Goal: Information Seeking & Learning: Compare options

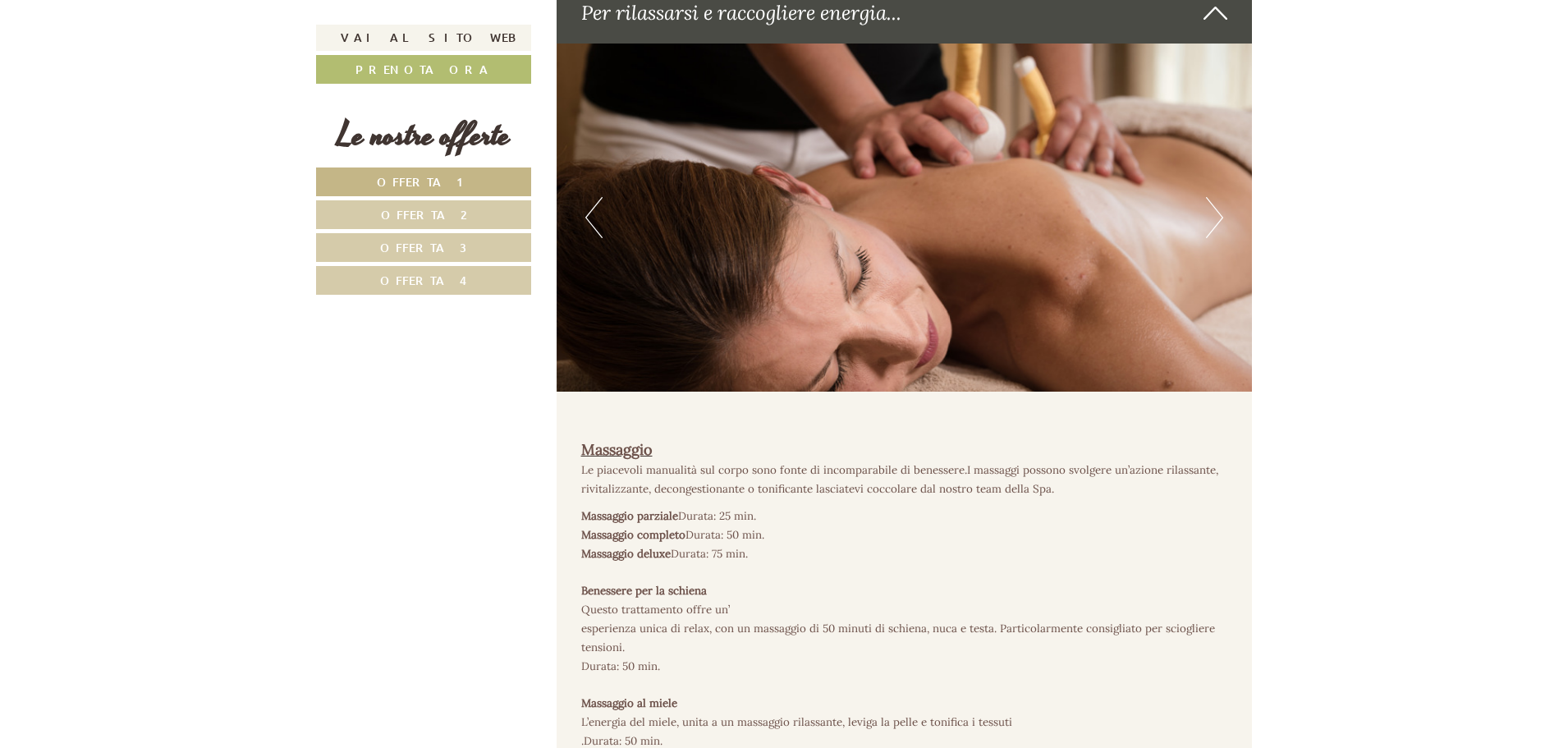
scroll to position [4759, 0]
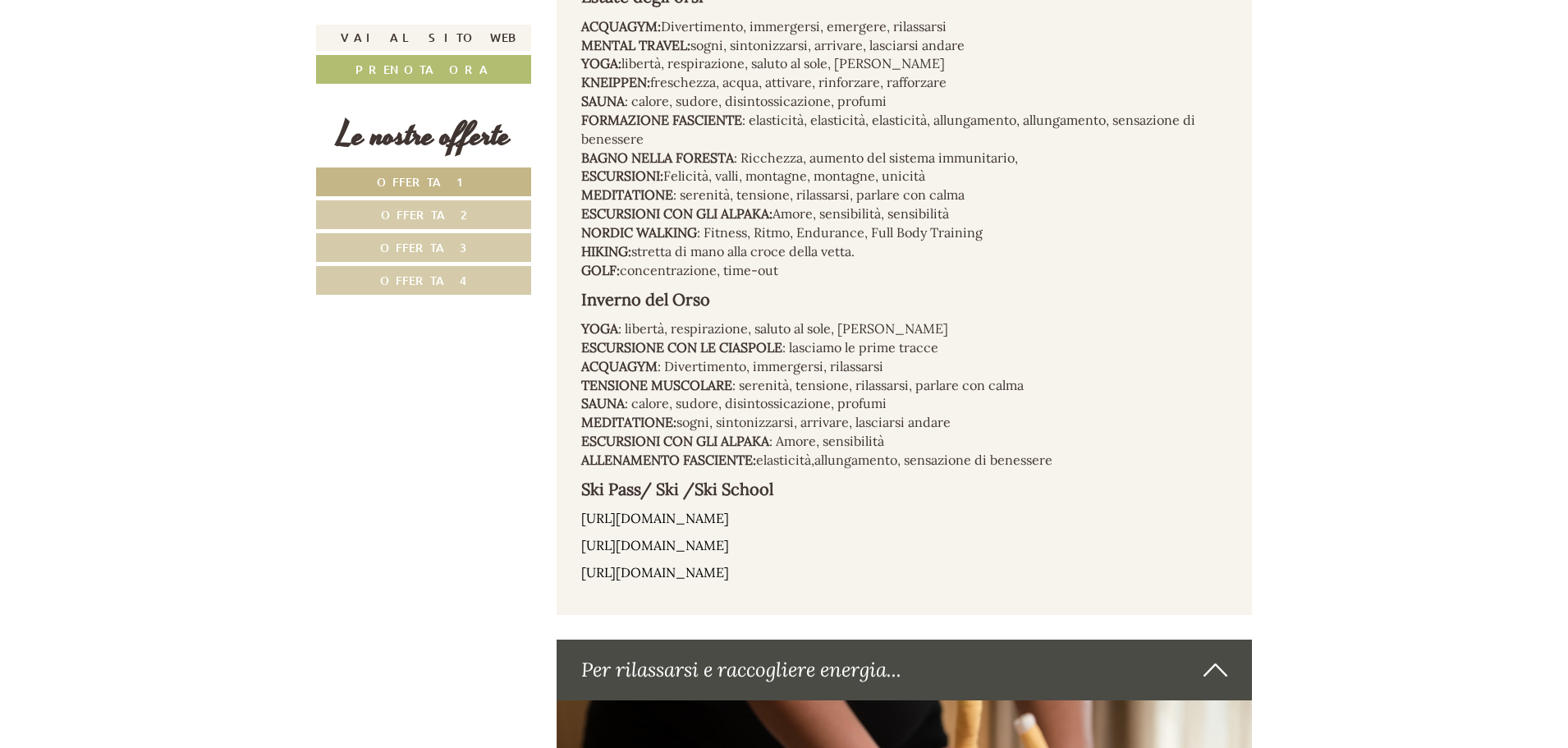
click at [472, 273] on link "Offerta 4" at bounding box center [424, 279] width 215 height 29
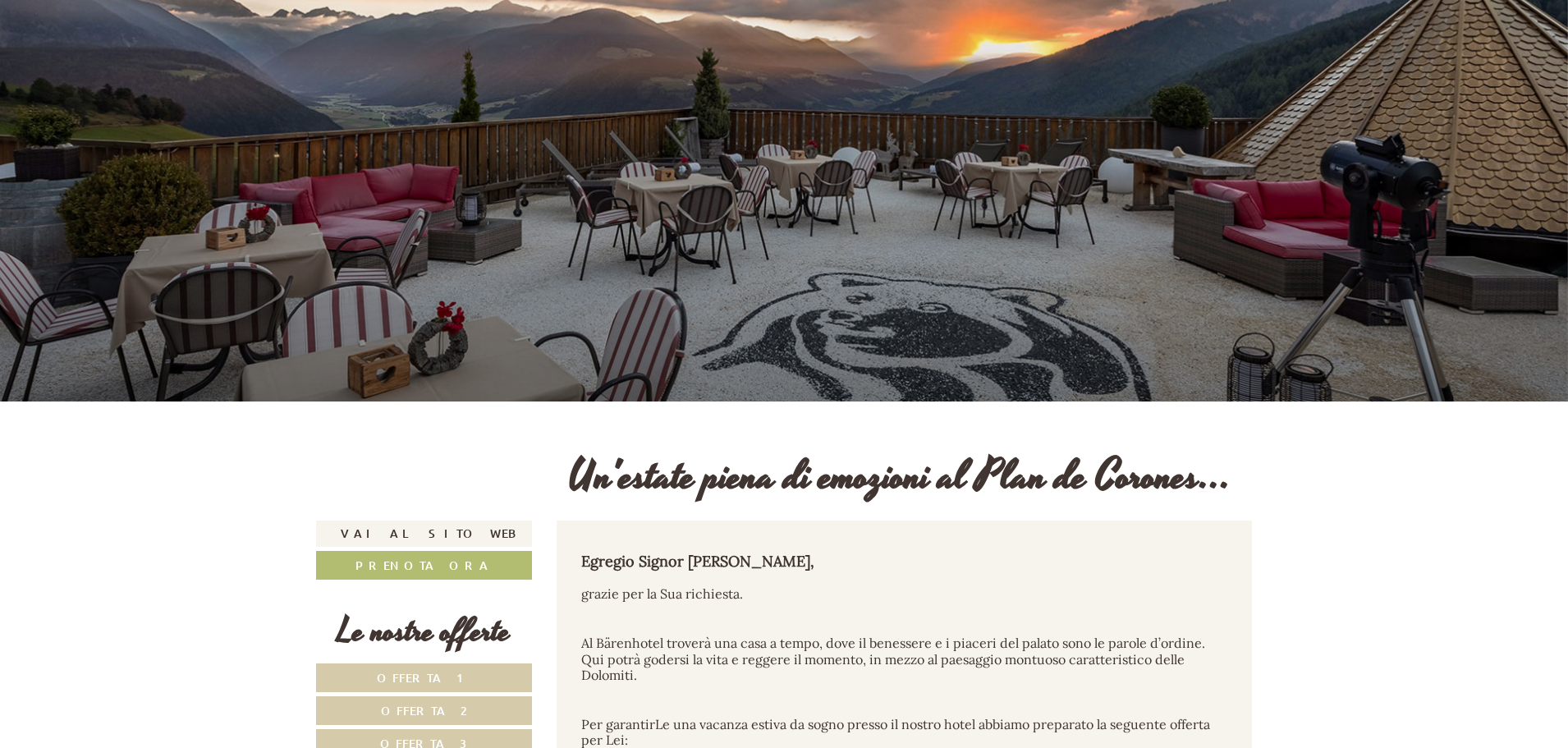
scroll to position [574, 0]
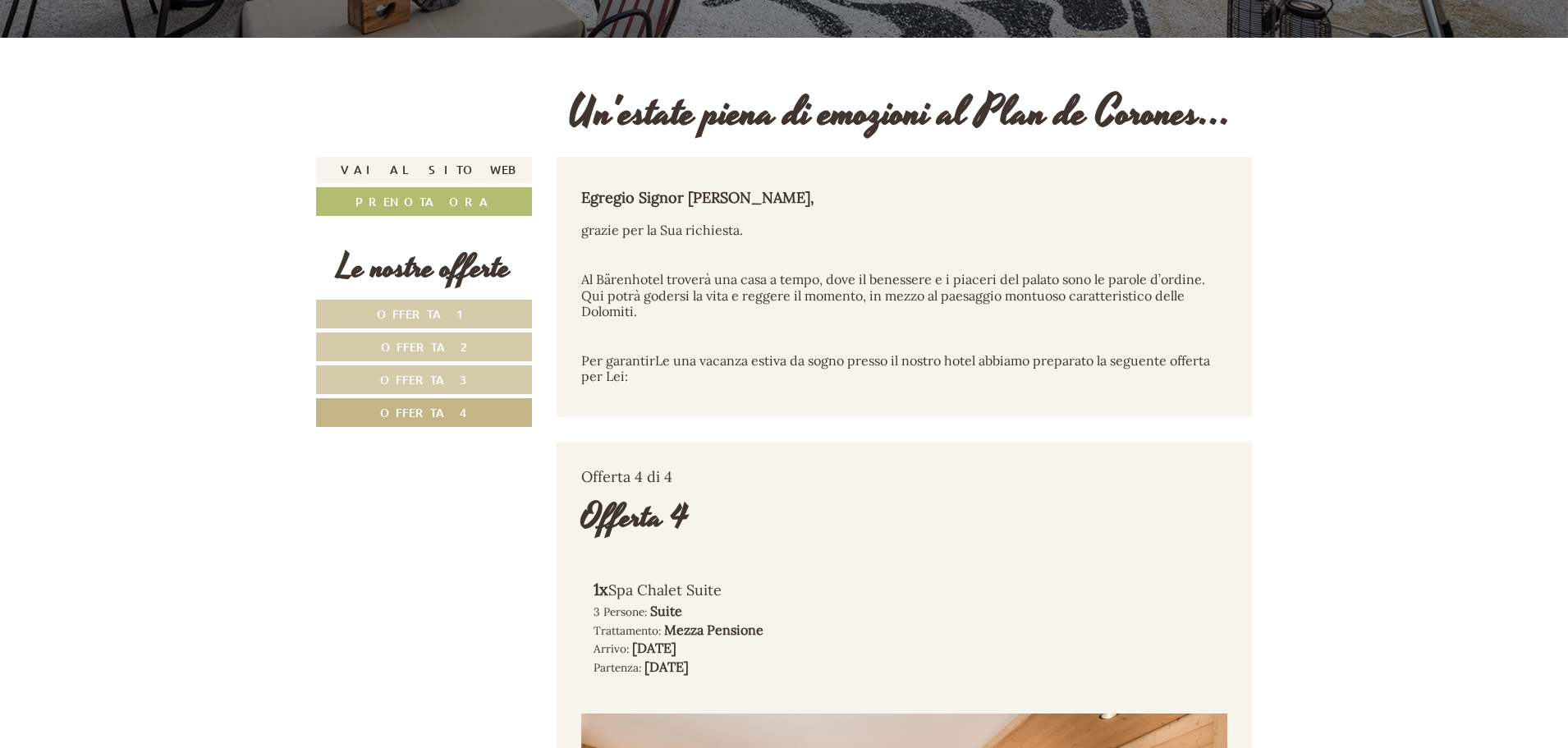
click at [510, 311] on link "Offerta 1" at bounding box center [424, 314] width 216 height 29
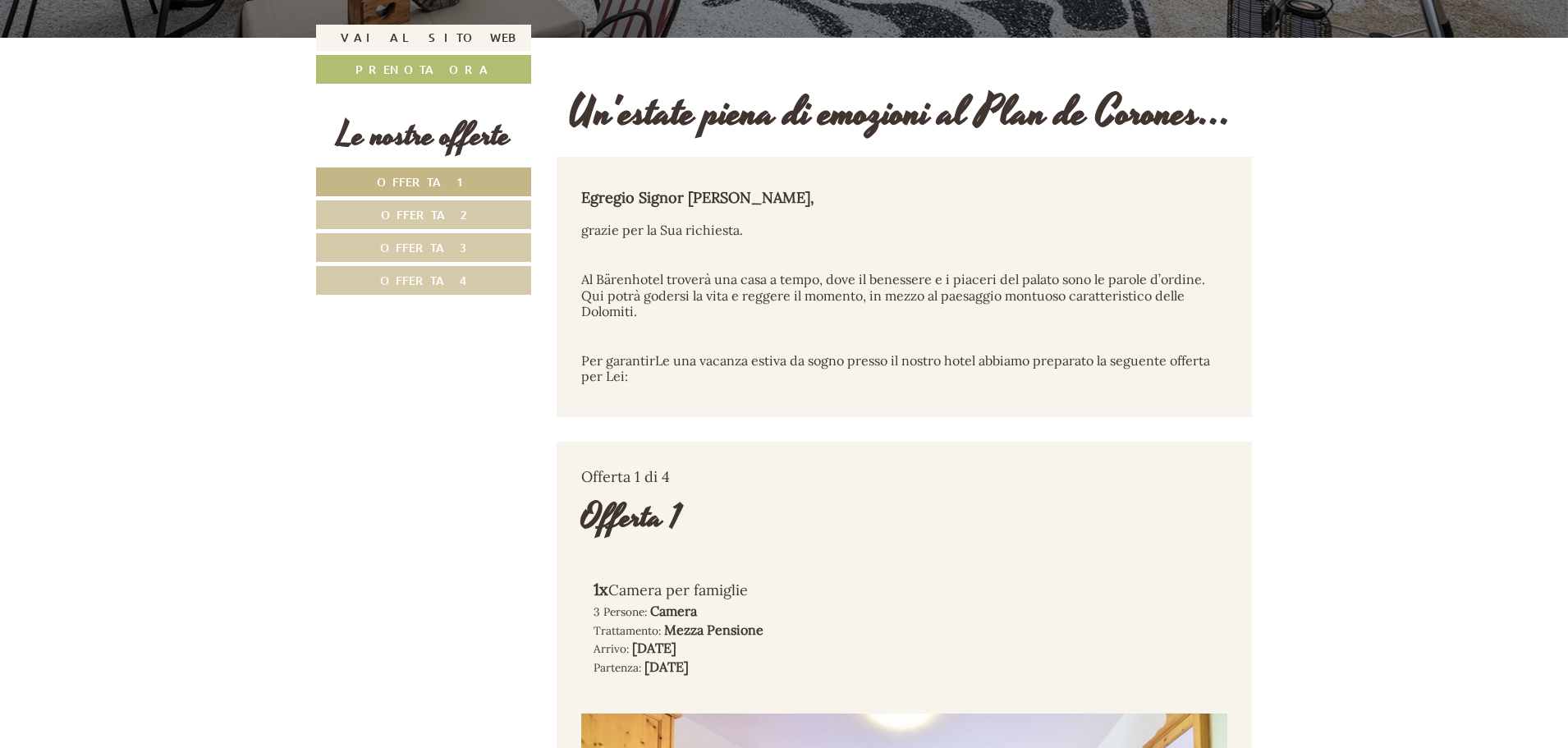
scroll to position [1015, 0]
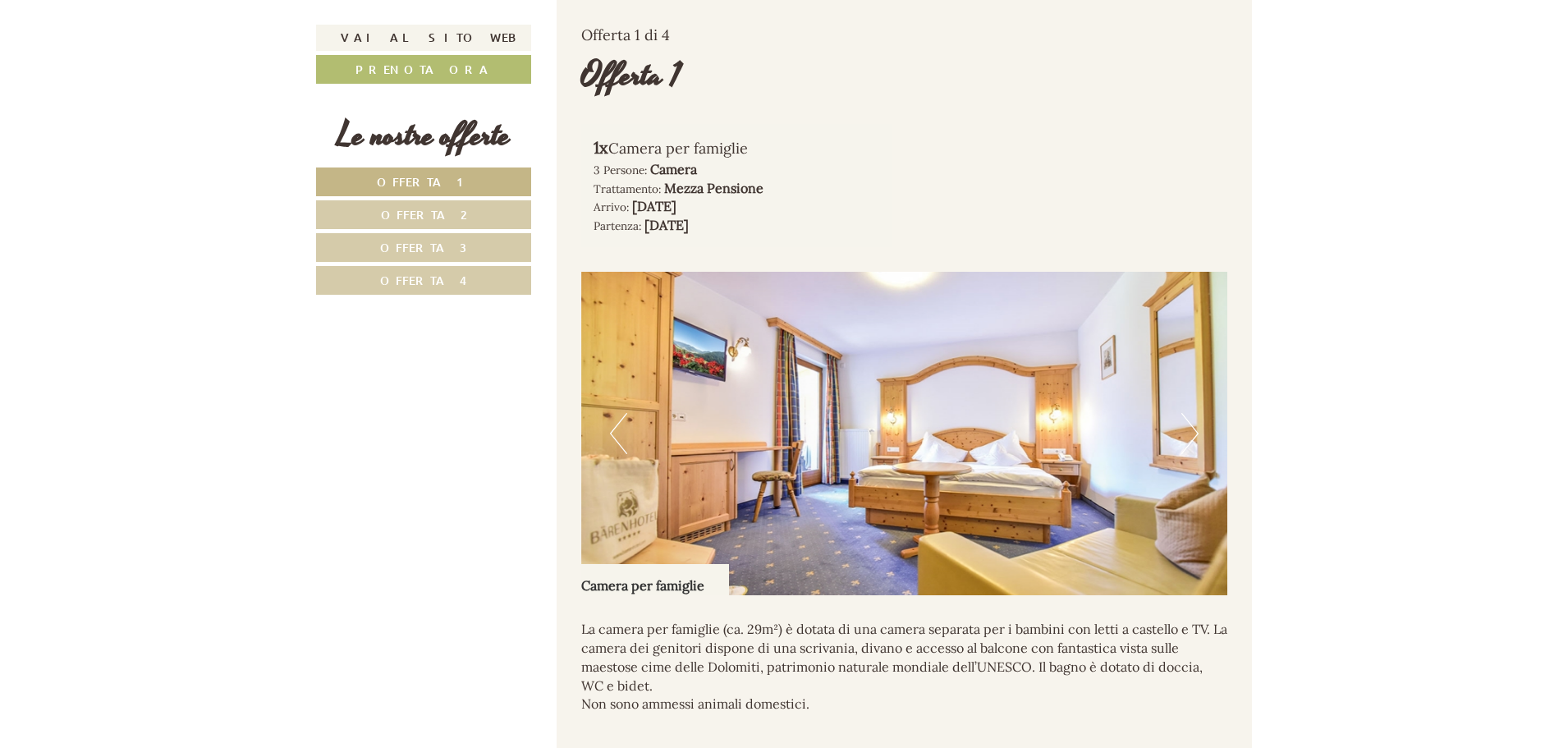
click at [1182, 427] on button "Next" at bounding box center [1190, 433] width 17 height 41
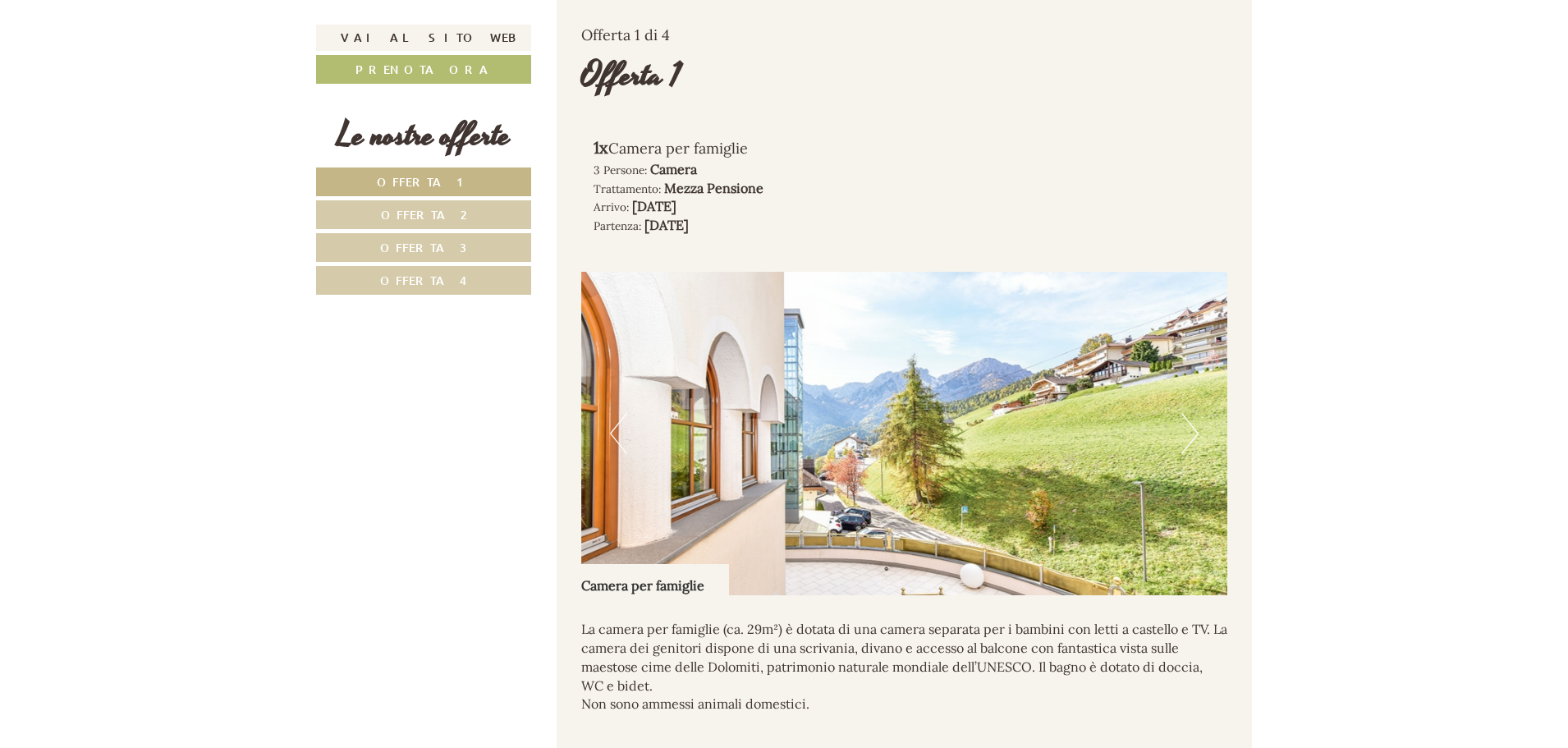
click at [1182, 427] on button "Next" at bounding box center [1190, 433] width 17 height 41
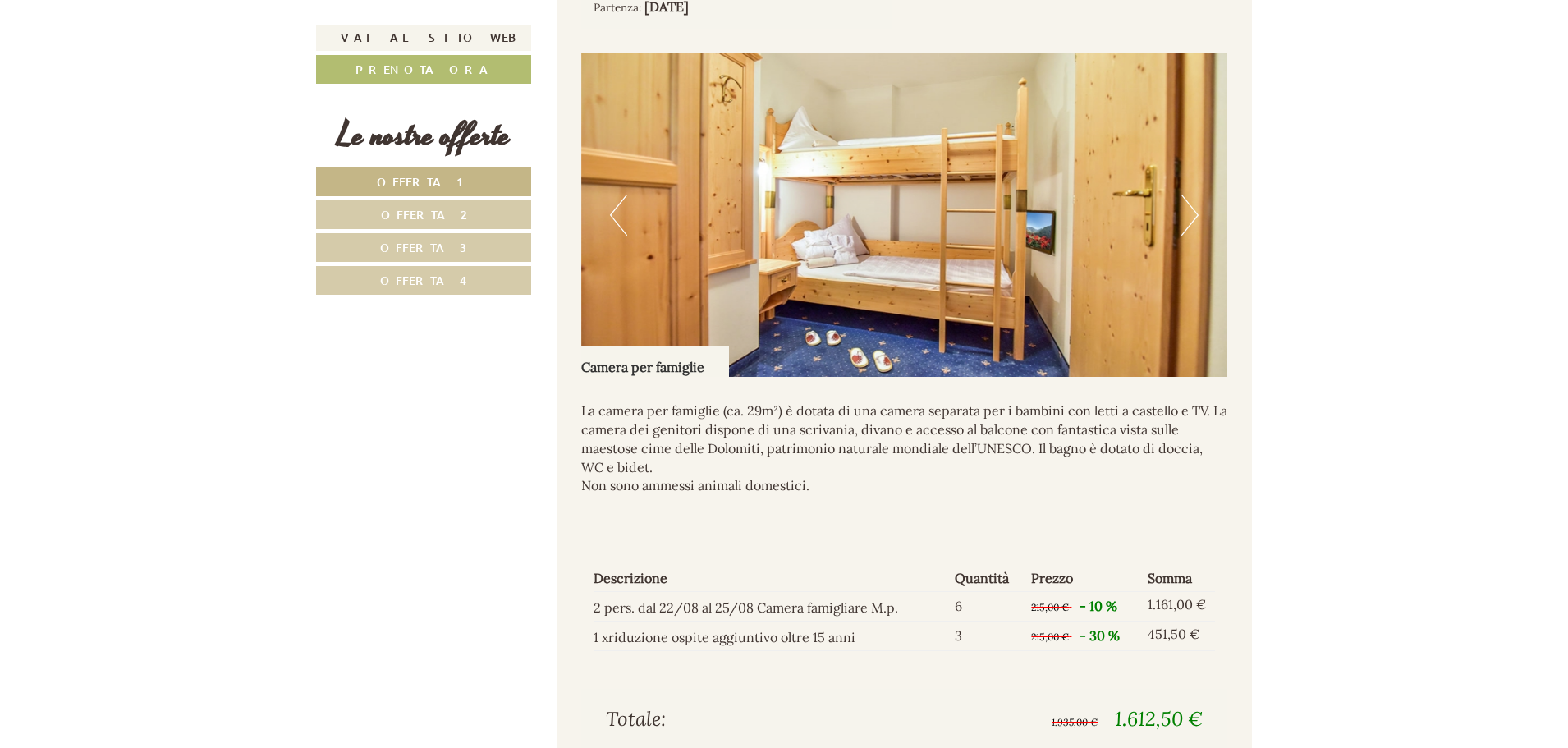
scroll to position [1344, 0]
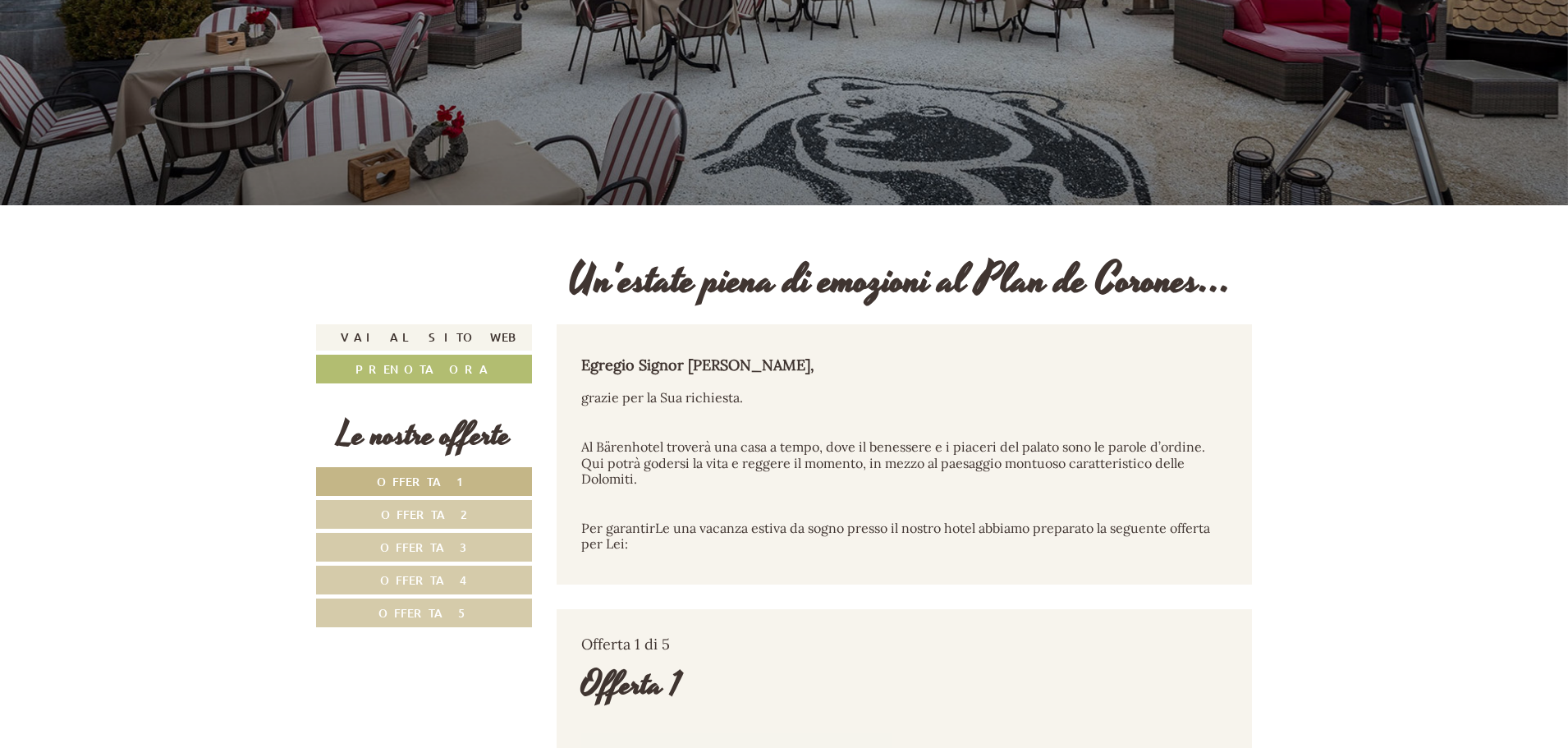
scroll to position [411, 0]
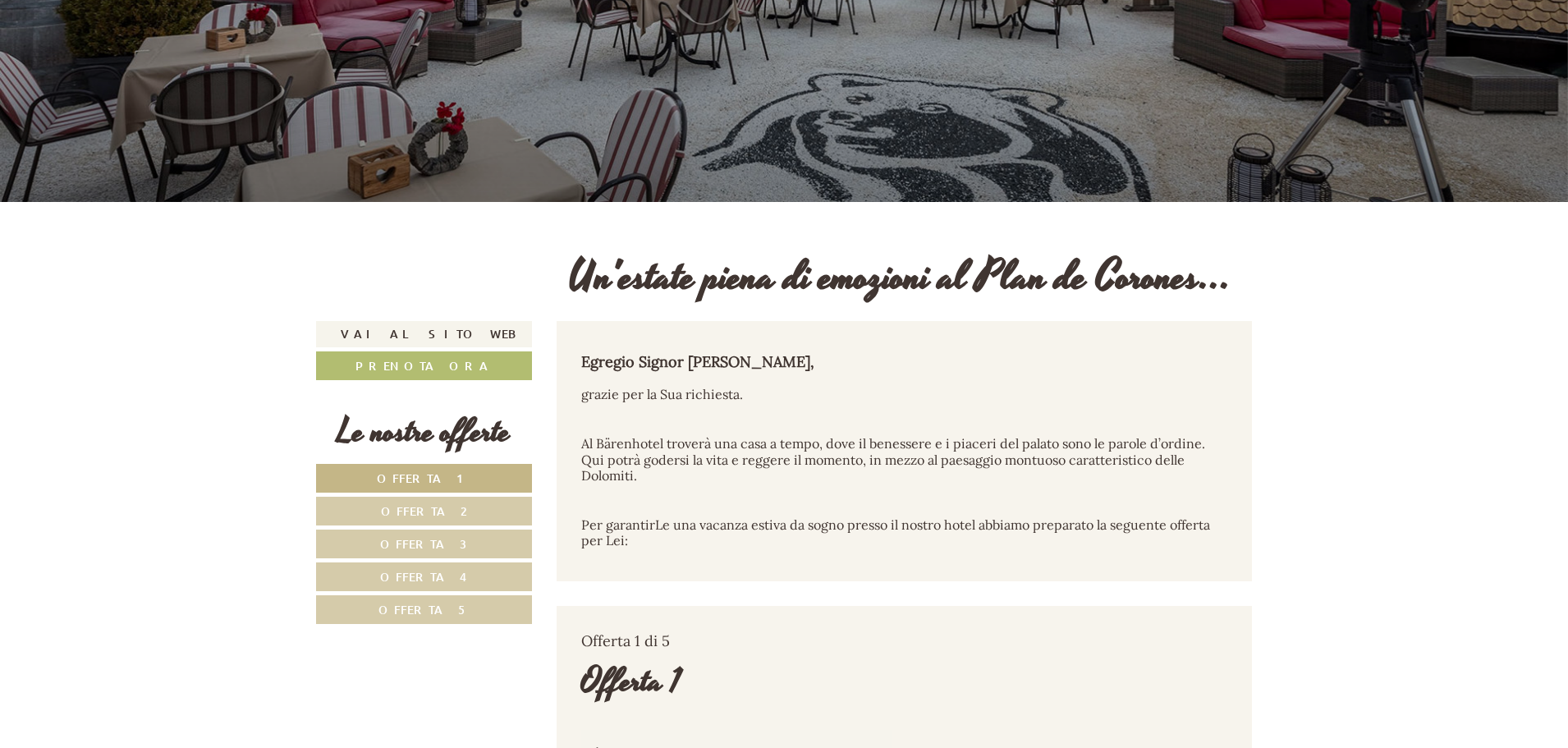
click at [499, 606] on link "Offerta 5" at bounding box center [424, 609] width 216 height 29
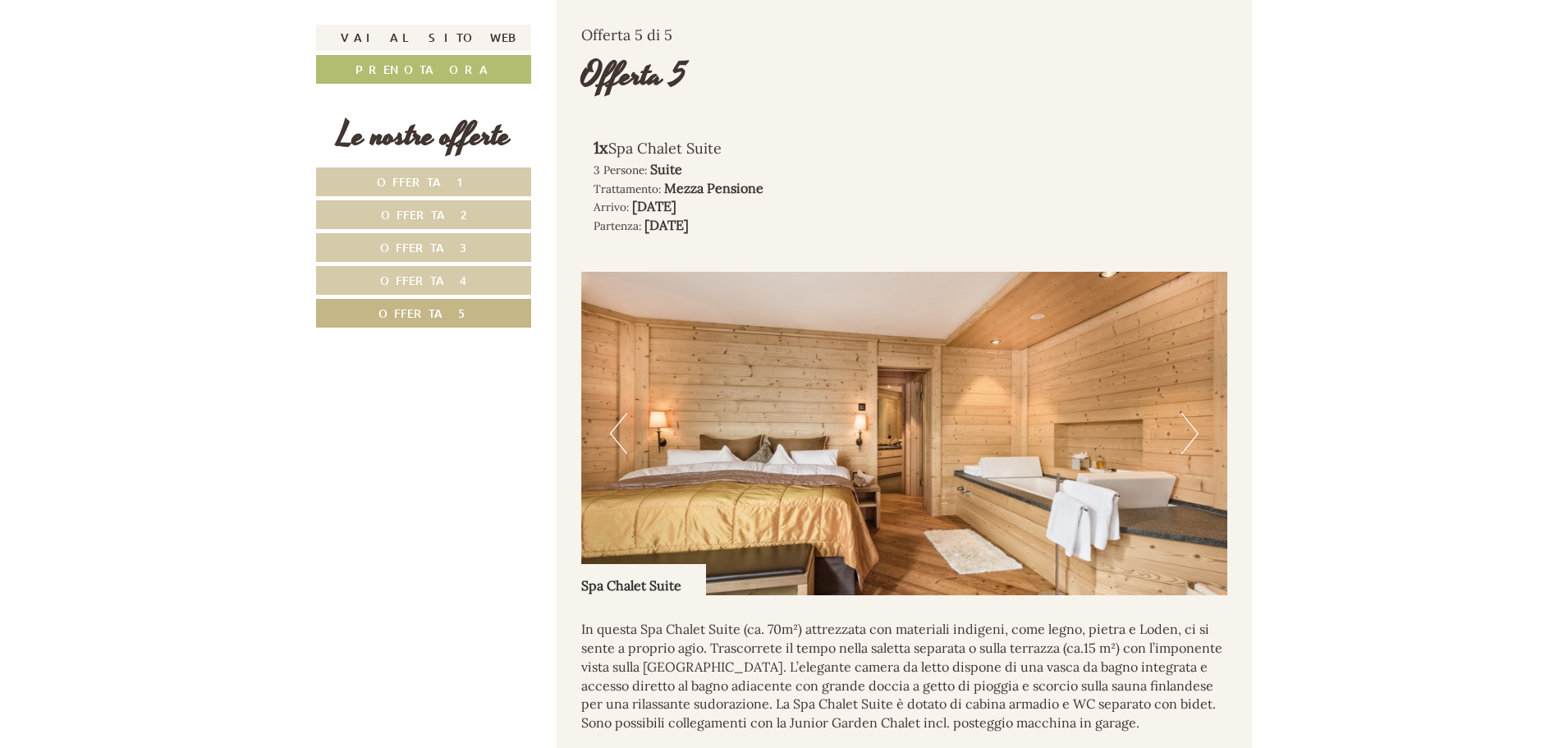
click at [487, 272] on link "Offerta 4" at bounding box center [424, 279] width 215 height 29
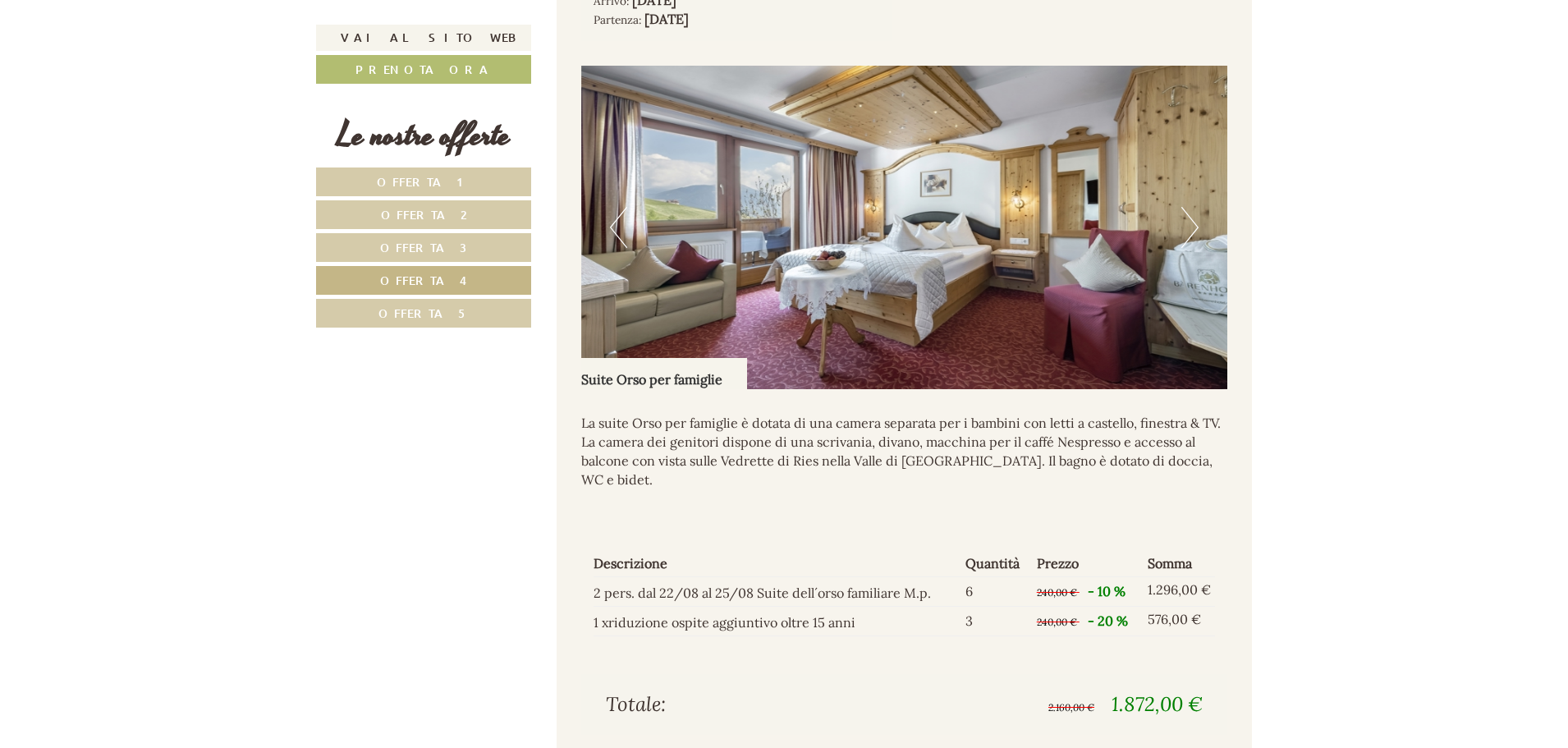
scroll to position [1344, 0]
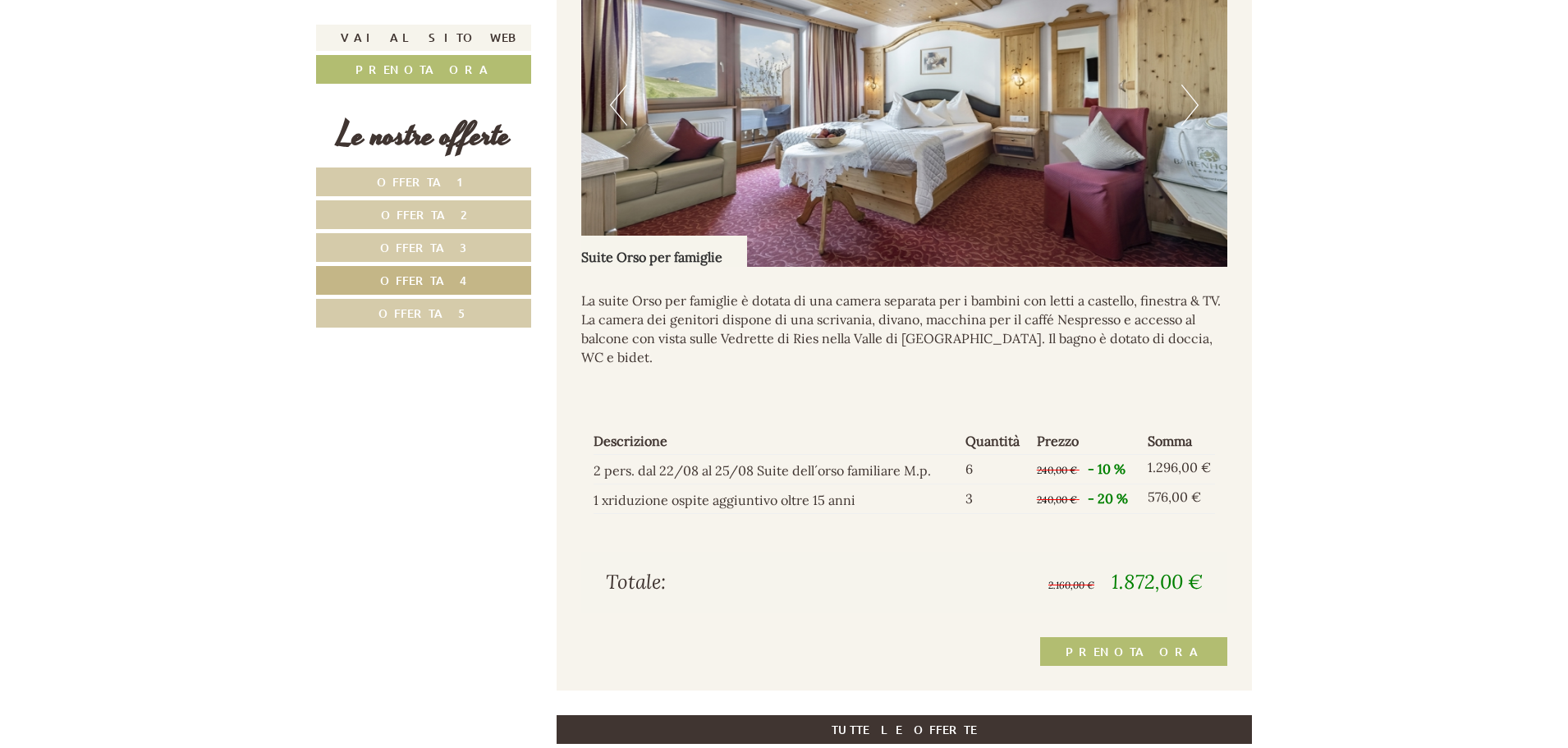
click at [1187, 96] on button "Next" at bounding box center [1190, 106] width 17 height 41
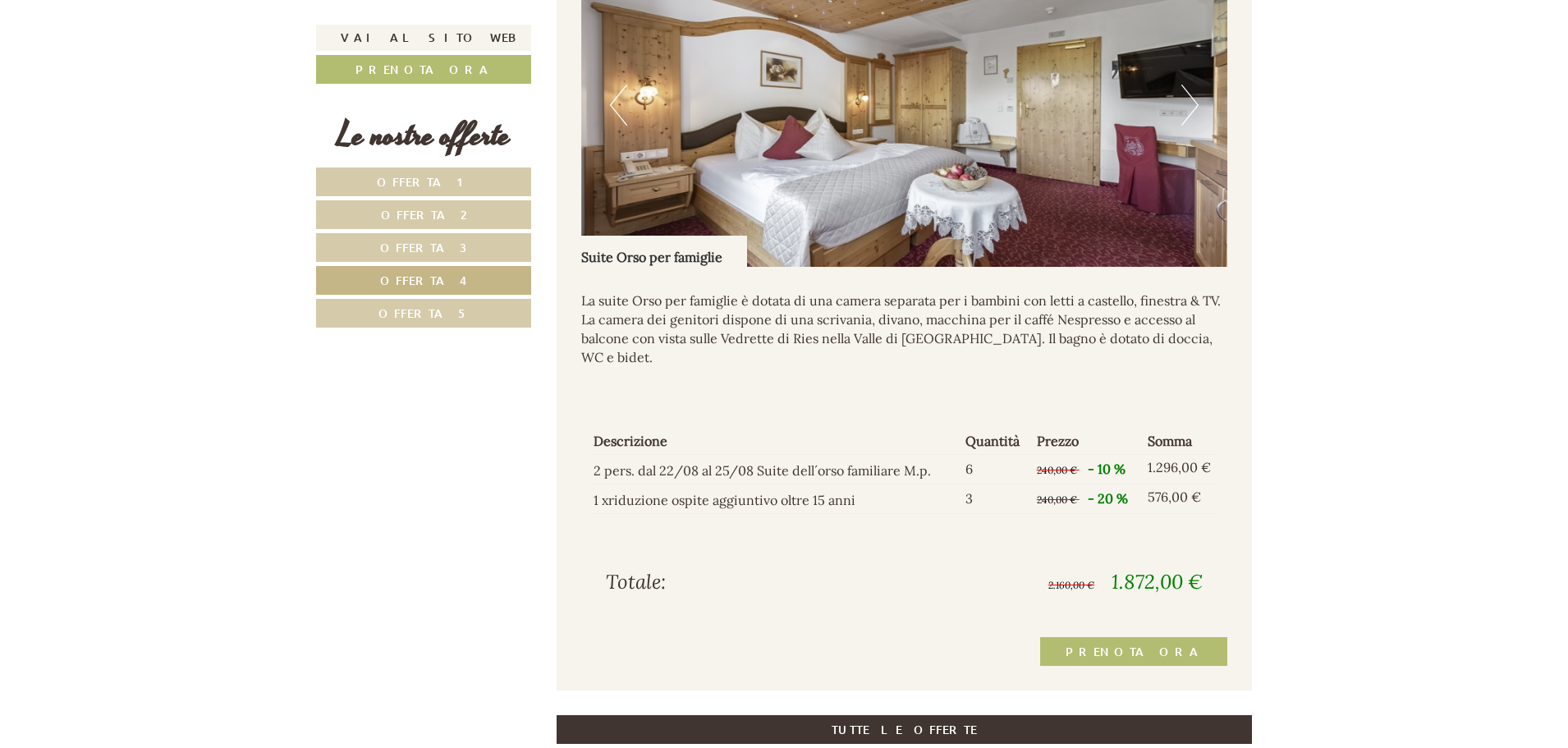
click at [1187, 96] on button "Next" at bounding box center [1190, 106] width 17 height 41
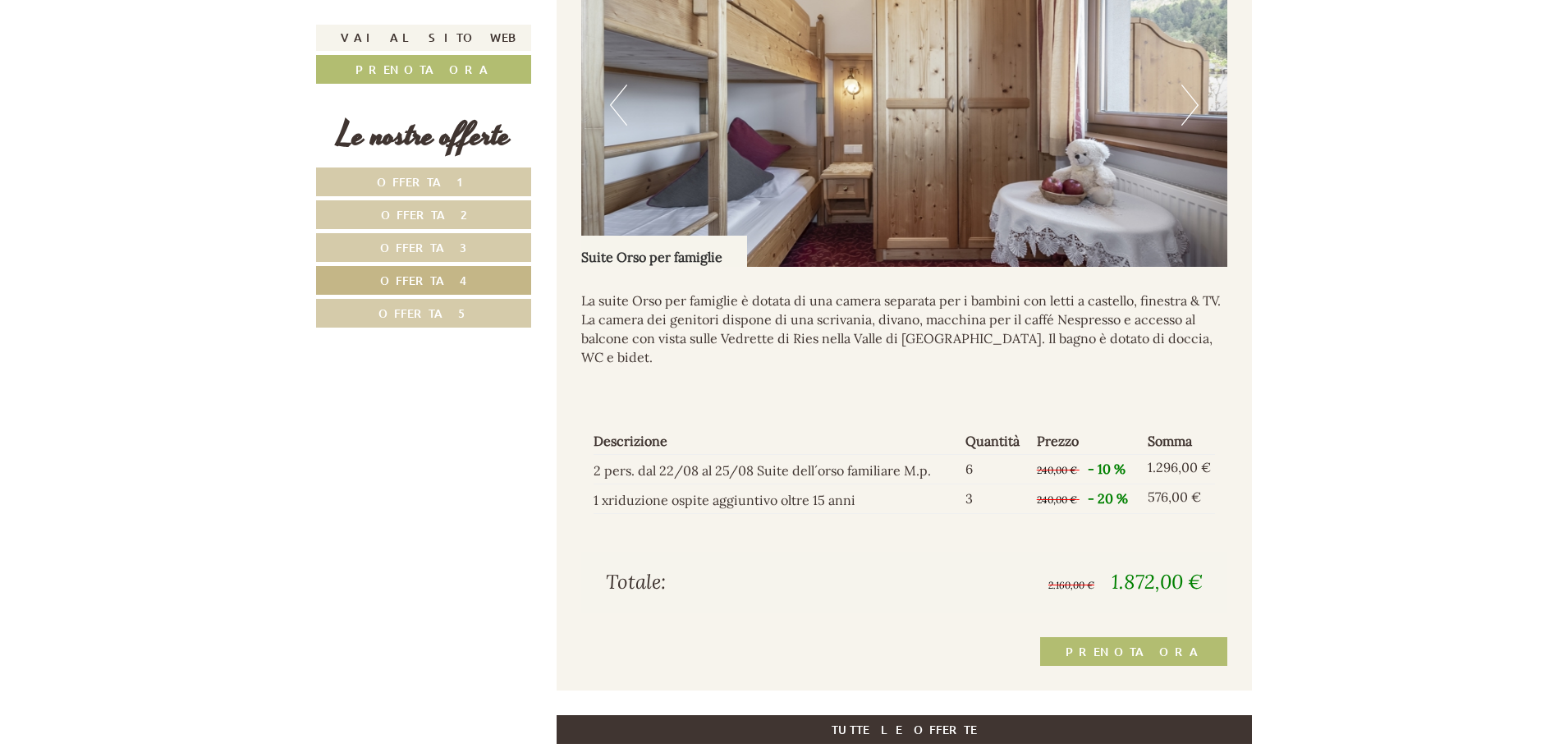
click at [1187, 96] on button "Next" at bounding box center [1190, 106] width 17 height 41
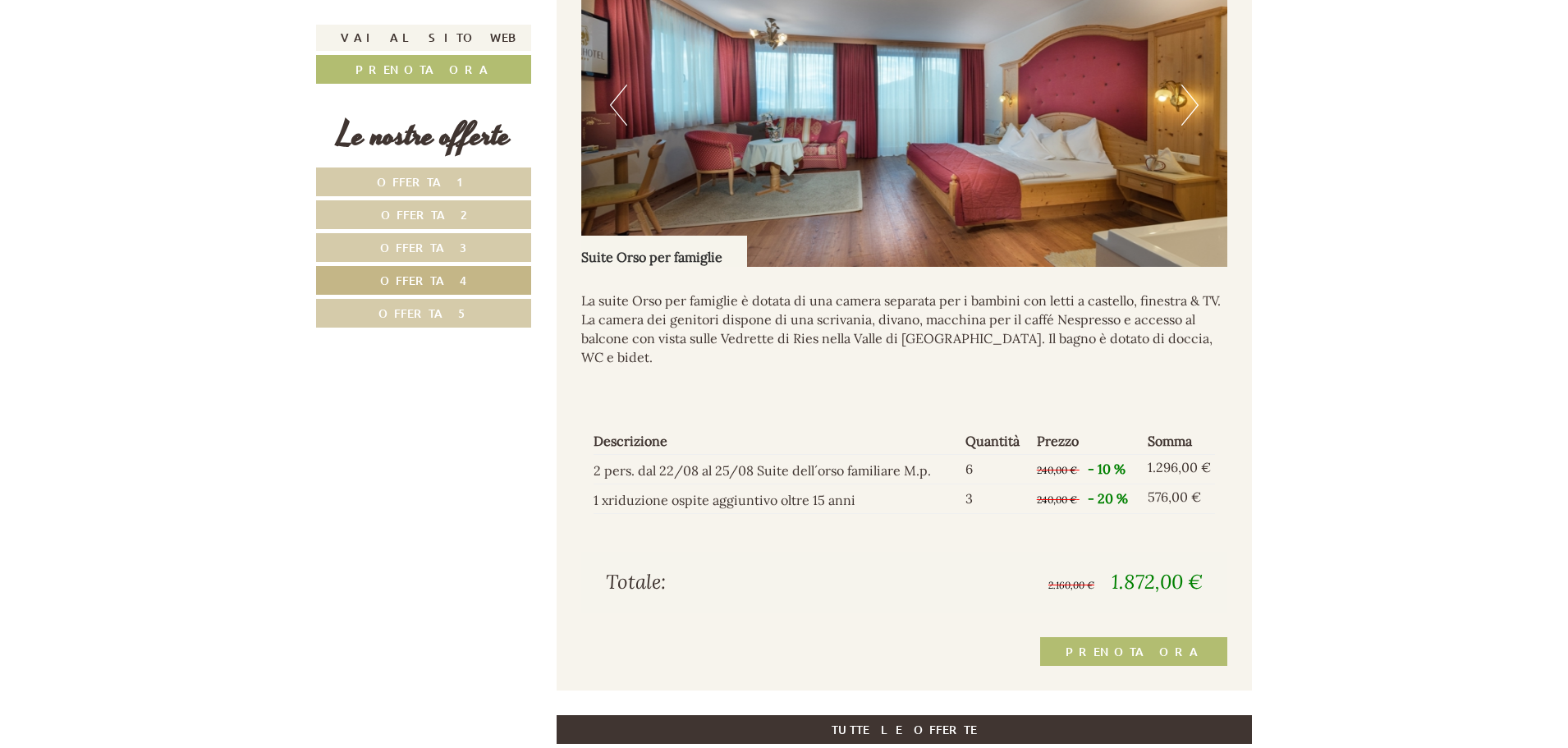
click at [473, 252] on link "Offerta 3" at bounding box center [424, 247] width 215 height 29
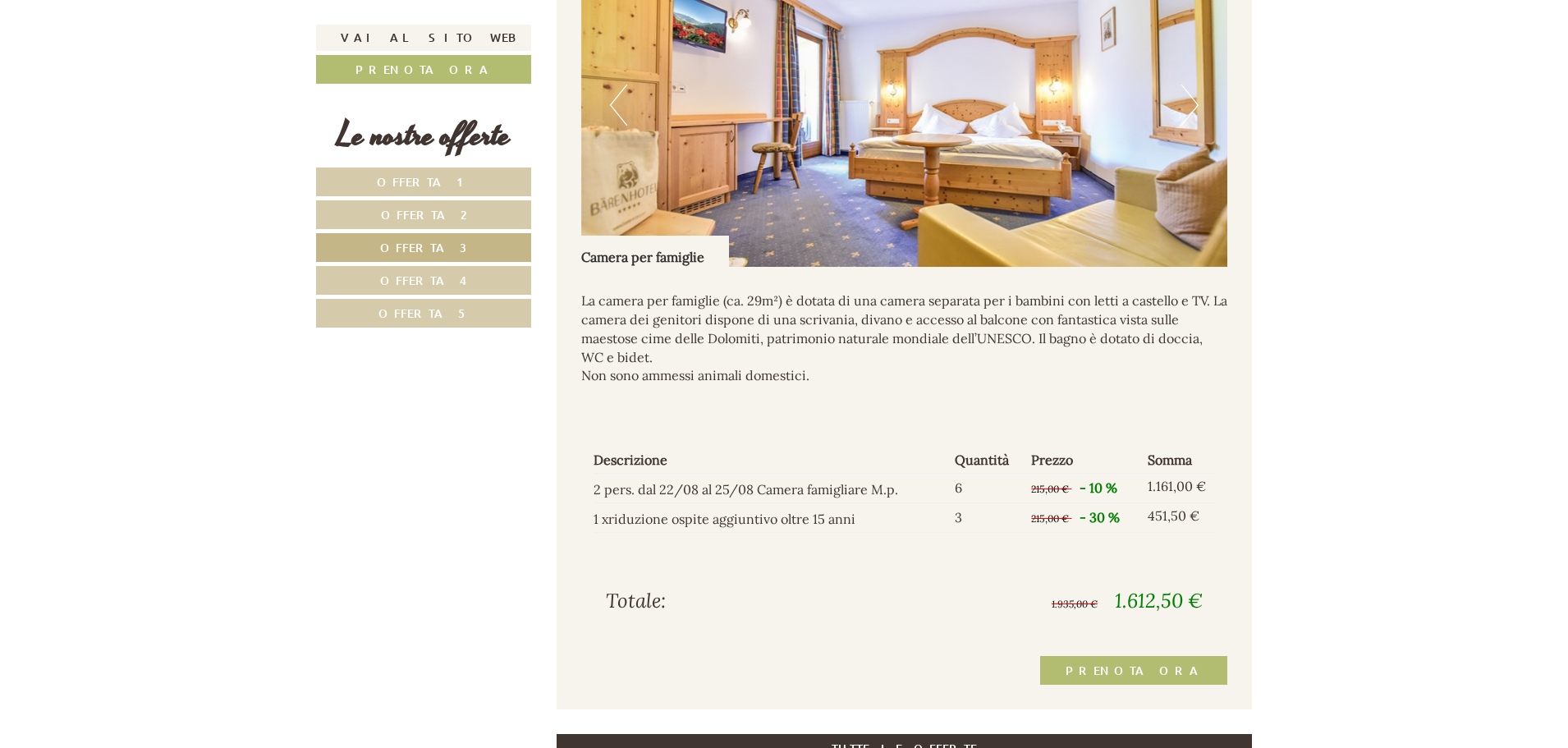
scroll to position [1015, 0]
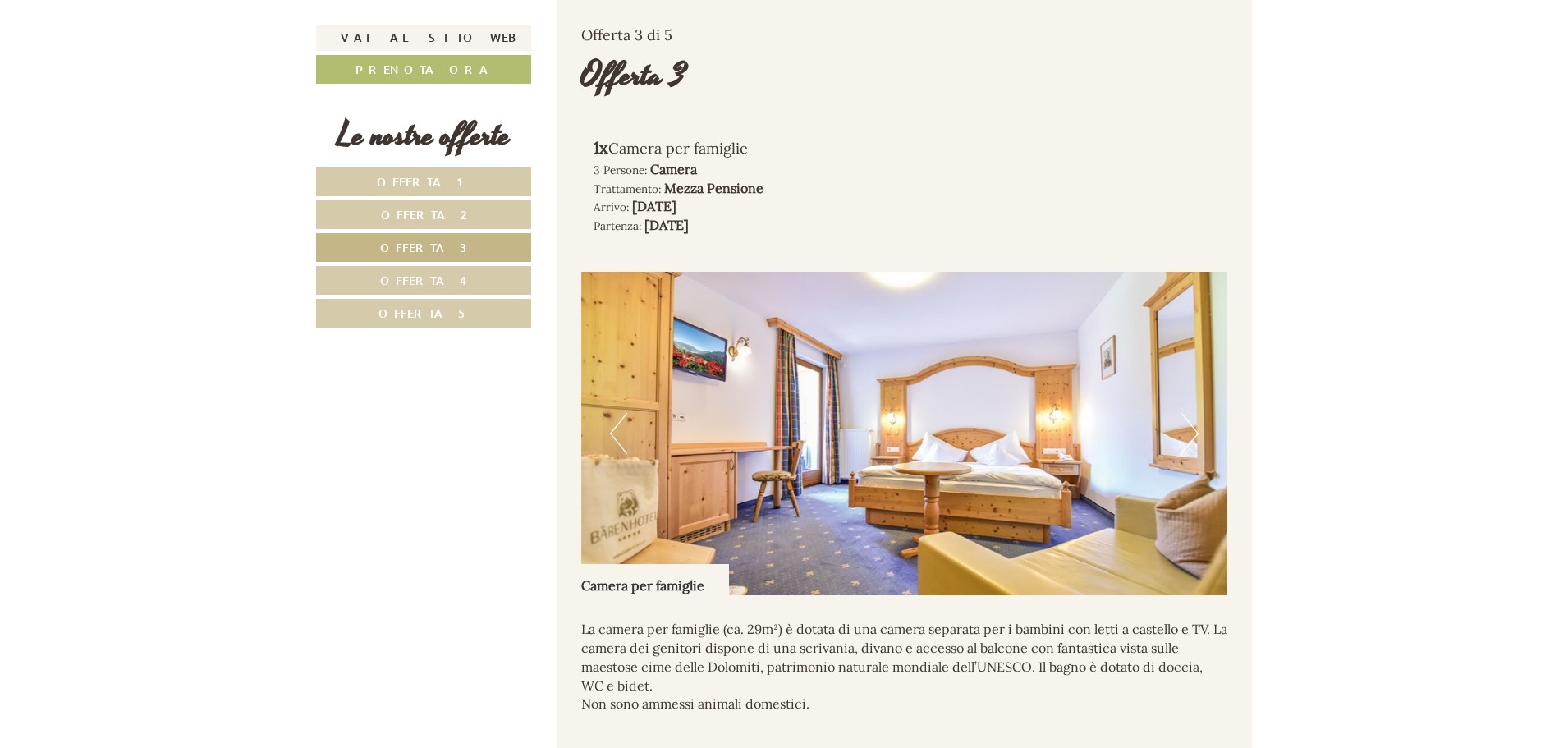
click at [1194, 436] on button "Next" at bounding box center [1190, 433] width 17 height 41
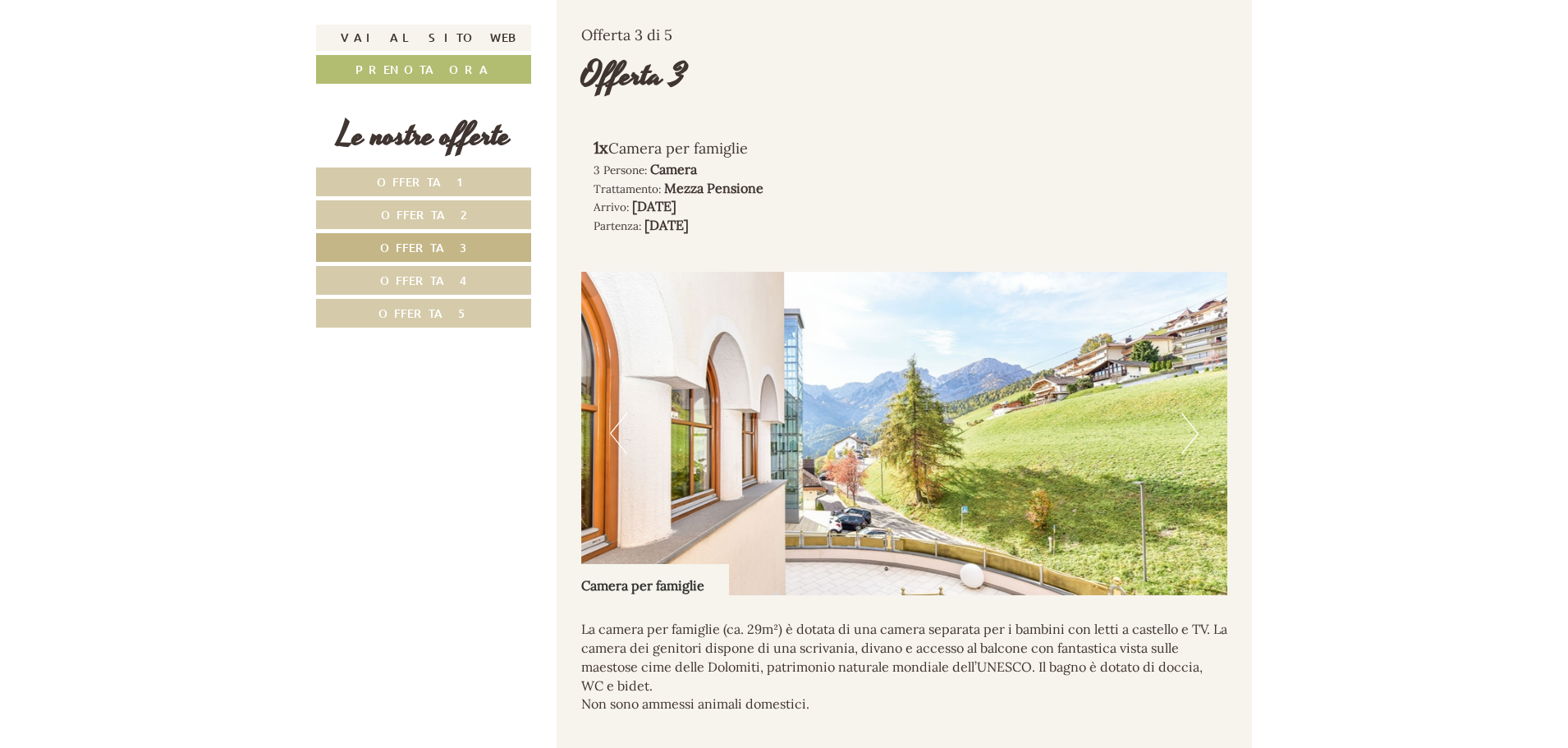
click at [1193, 436] on button "Next" at bounding box center [1190, 433] width 17 height 41
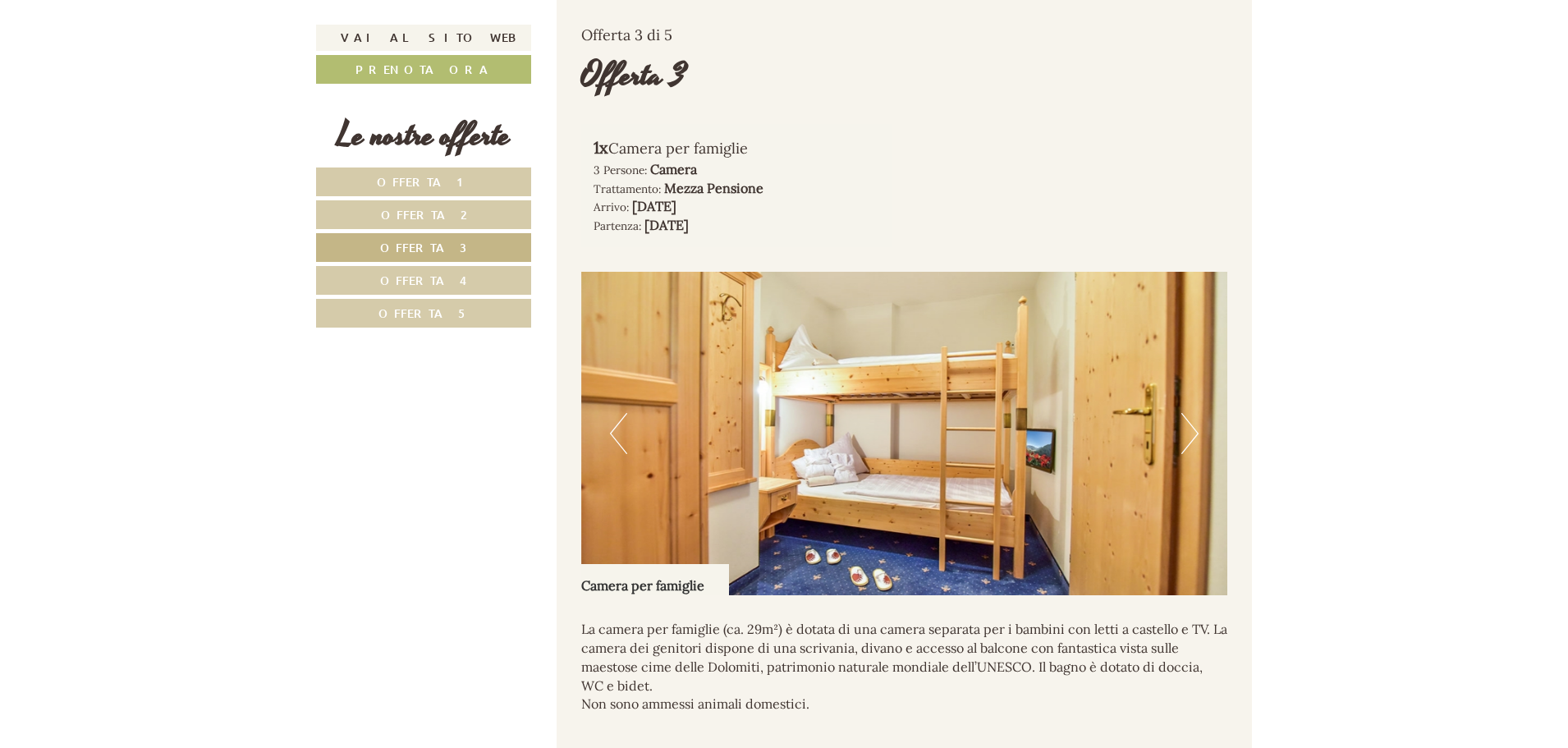
click at [1193, 436] on button "Next" at bounding box center [1190, 433] width 17 height 41
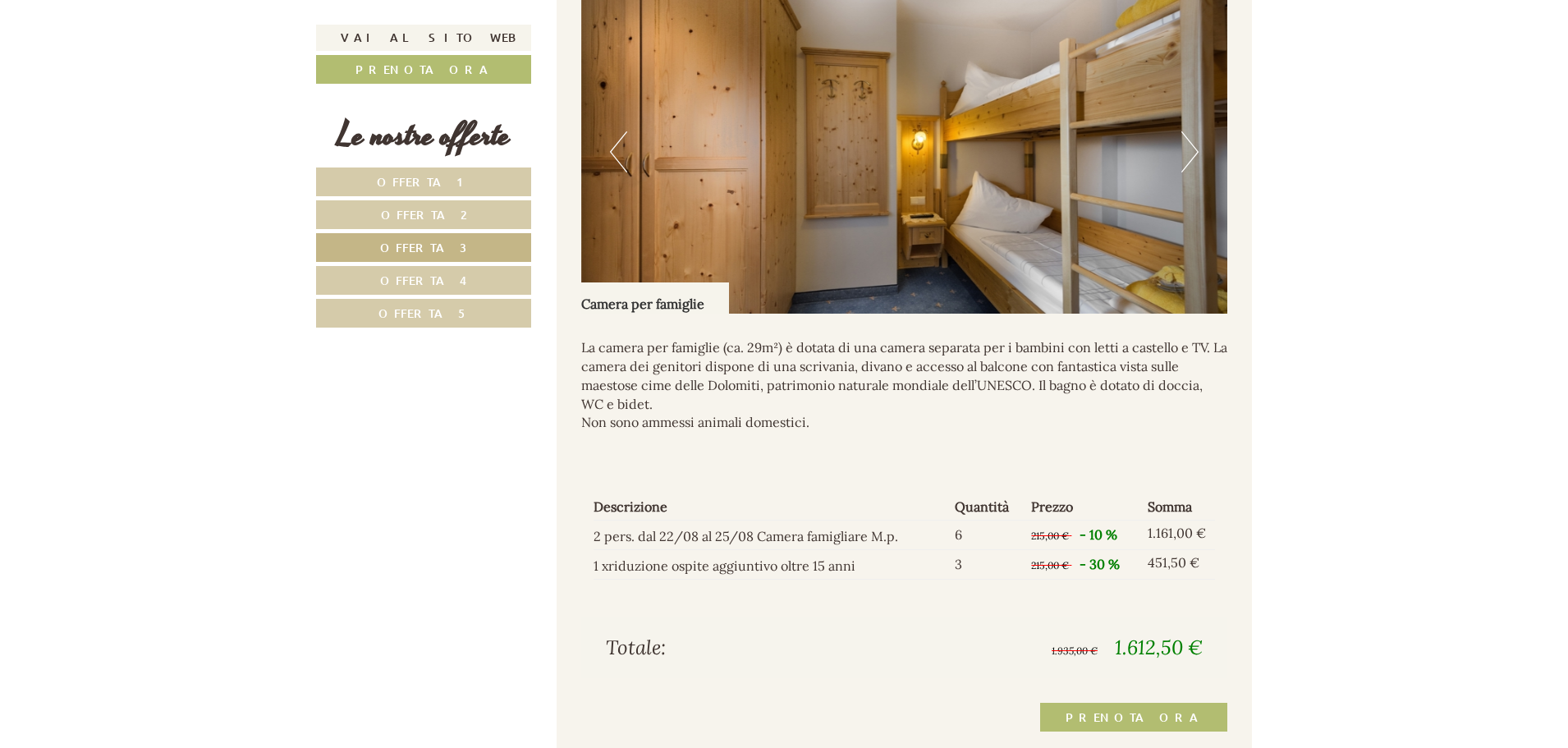
scroll to position [1344, 0]
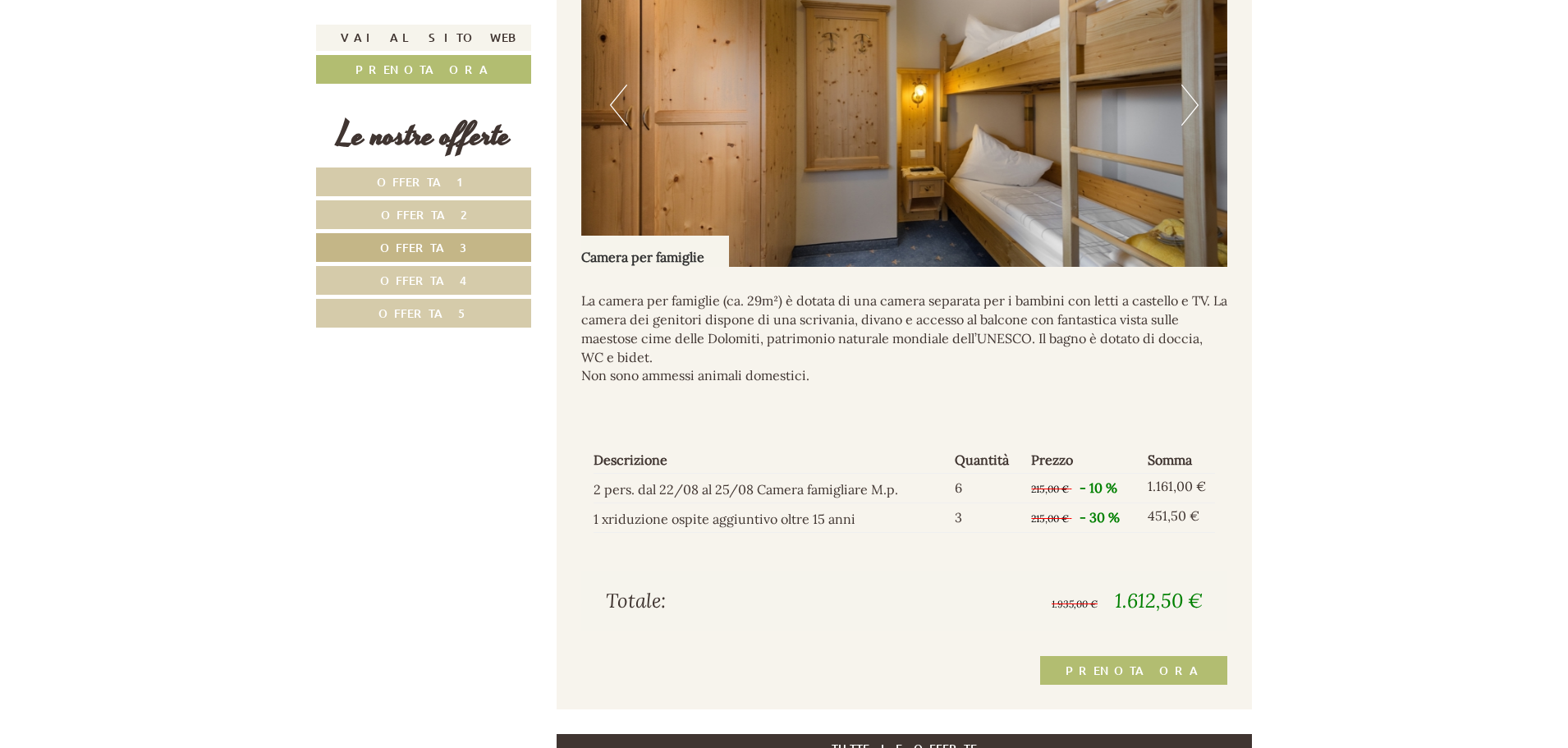
click at [504, 217] on link "Offerta 2" at bounding box center [424, 214] width 215 height 29
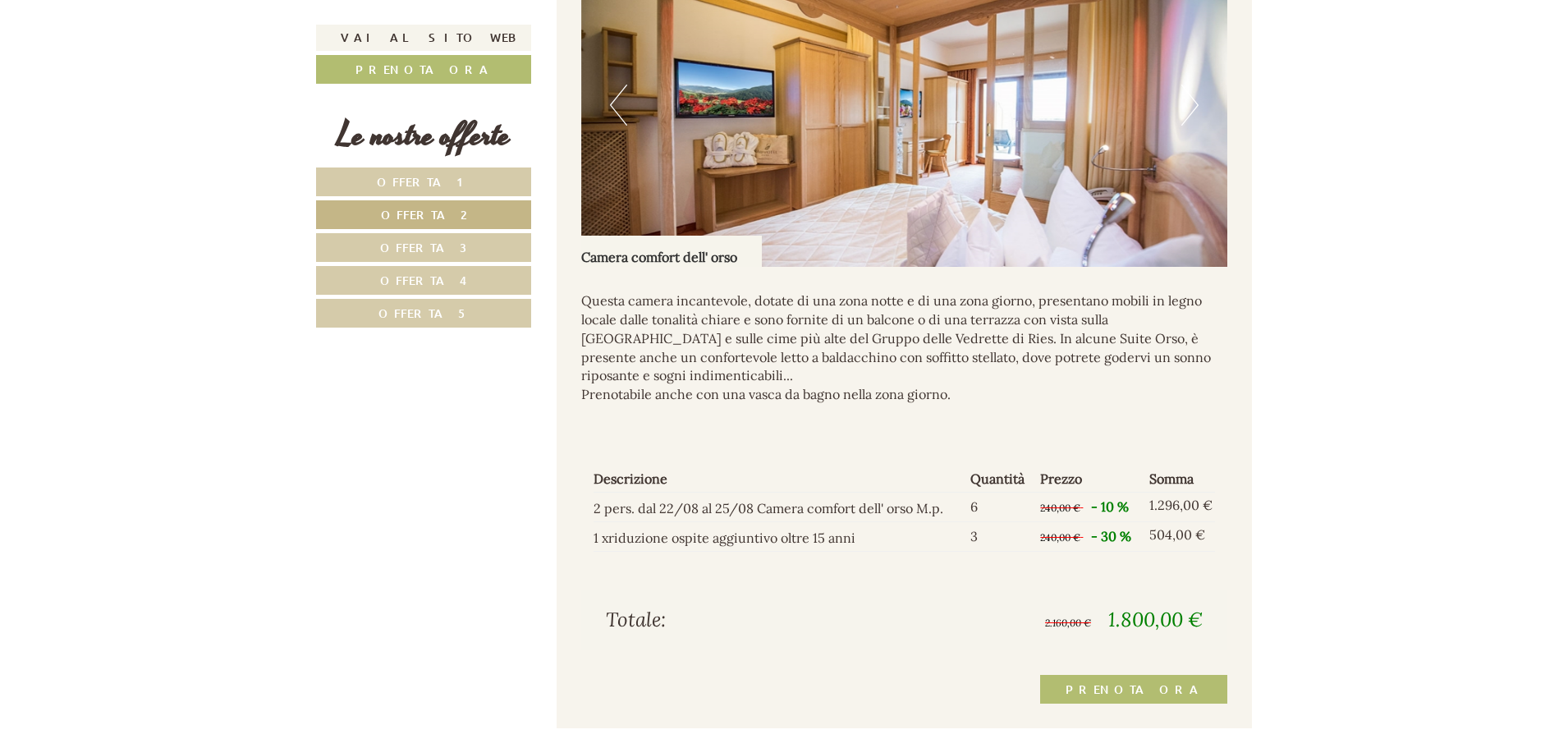
scroll to position [1015, 0]
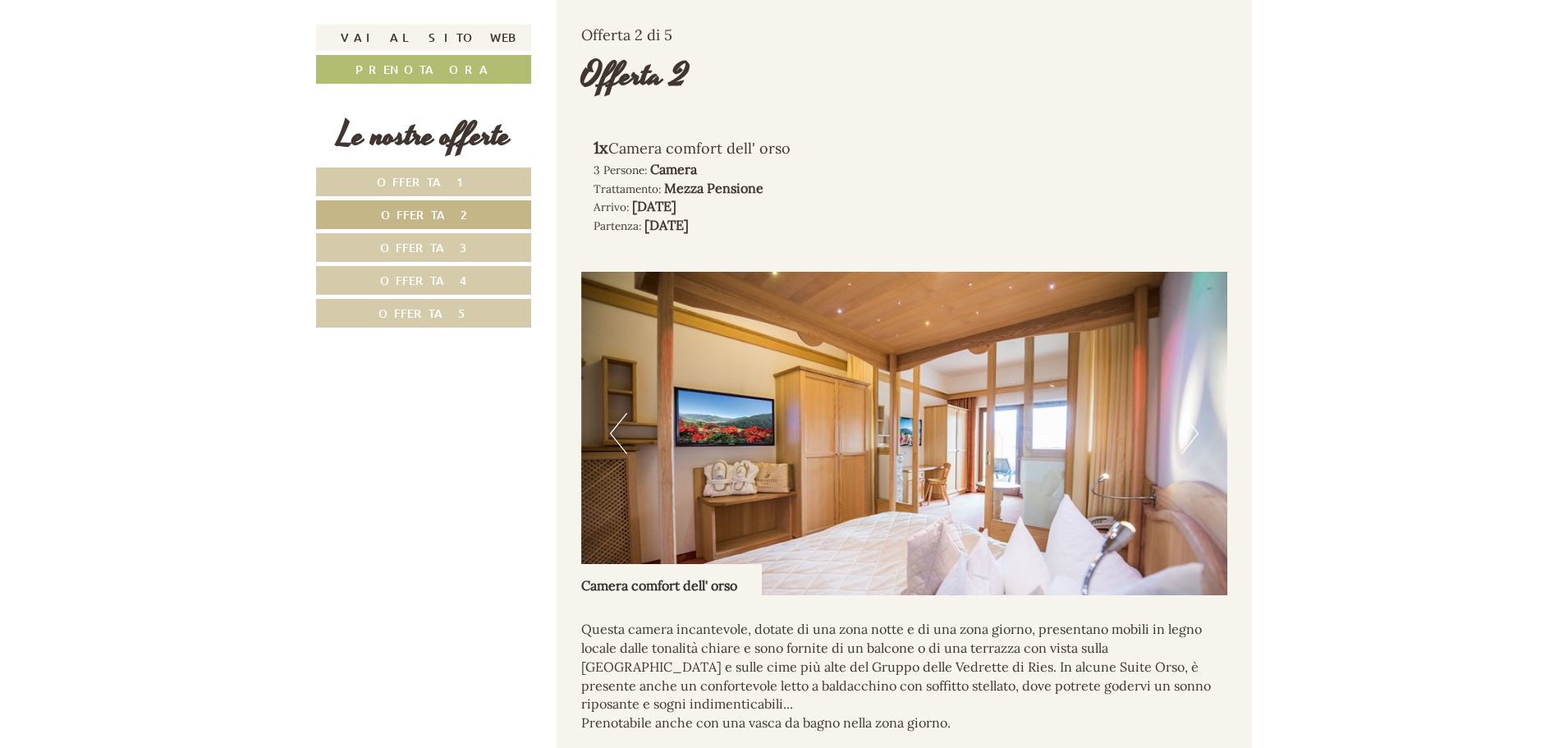
click at [1189, 423] on button "Next" at bounding box center [1190, 433] width 17 height 41
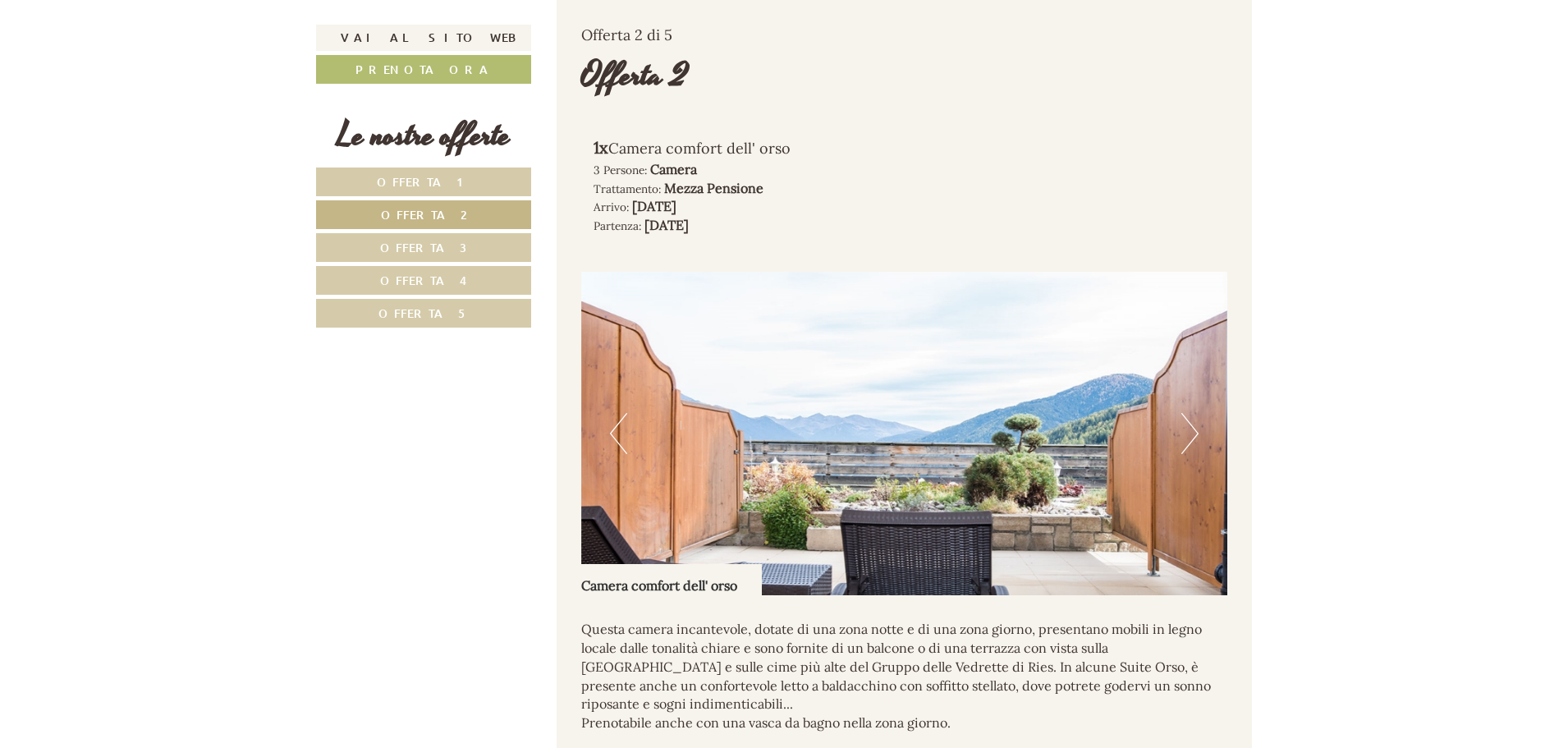
click at [1189, 423] on button "Next" at bounding box center [1190, 433] width 17 height 41
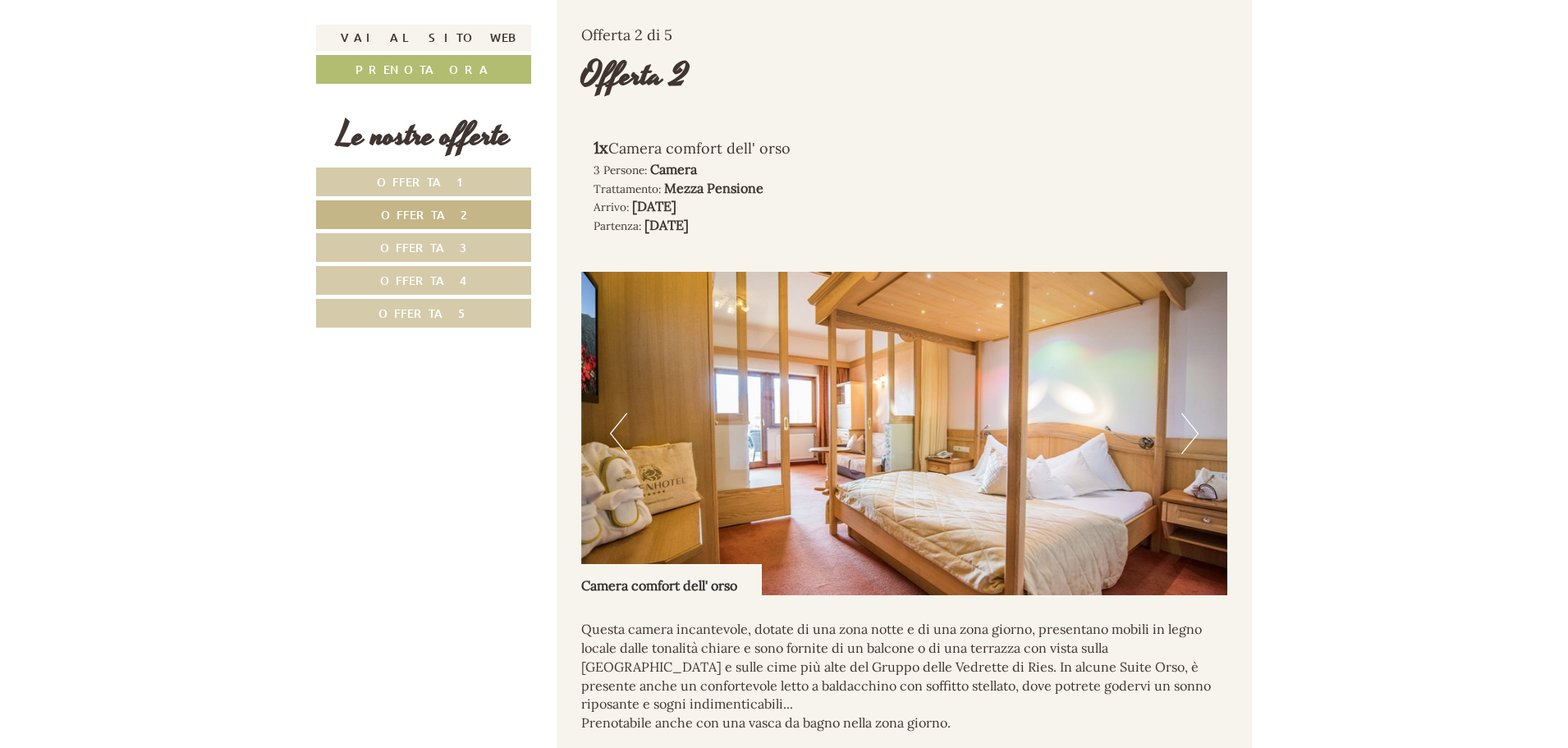
click at [1189, 423] on button "Next" at bounding box center [1190, 433] width 17 height 41
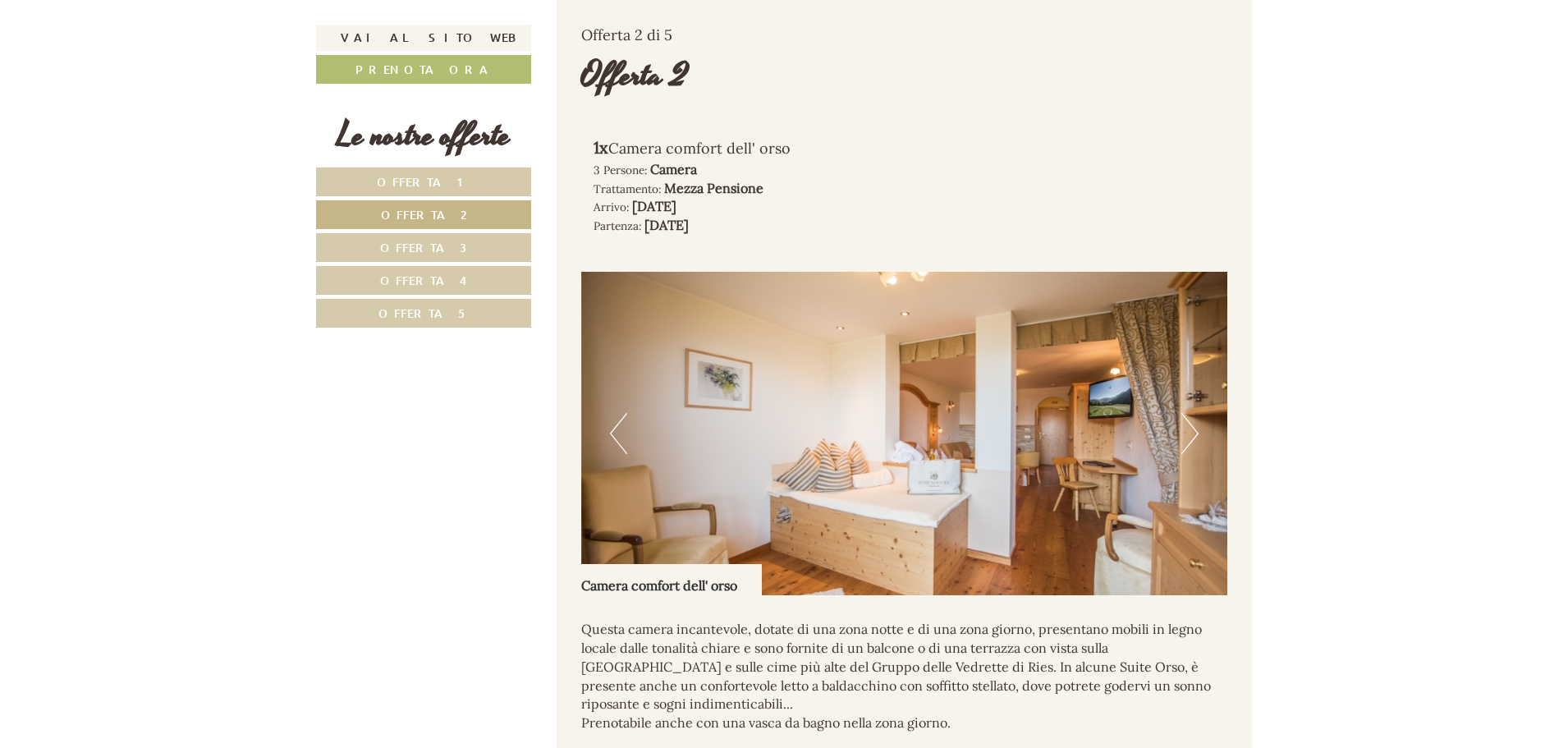
click at [1189, 423] on button "Next" at bounding box center [1190, 433] width 17 height 41
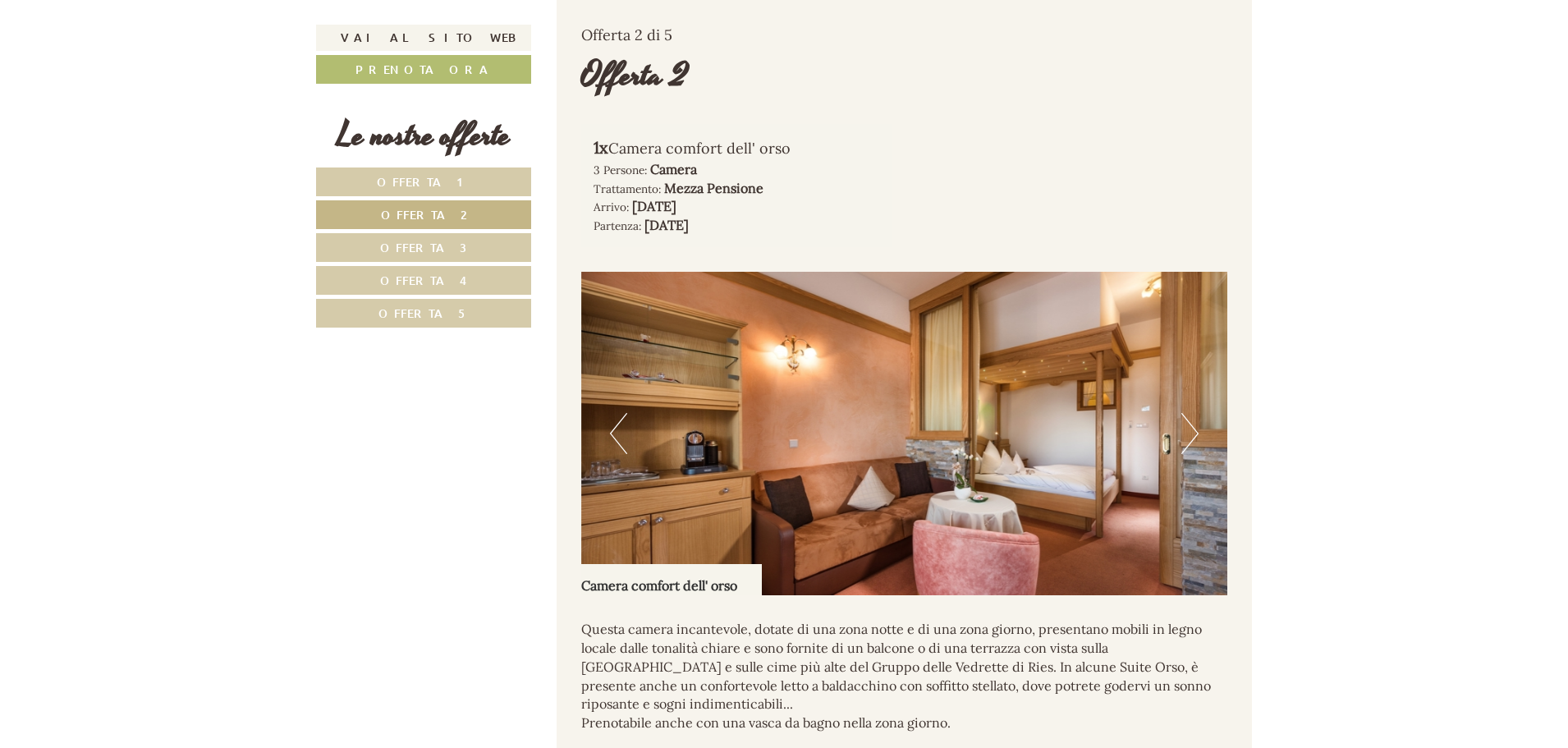
click at [1189, 423] on button "Next" at bounding box center [1190, 433] width 17 height 41
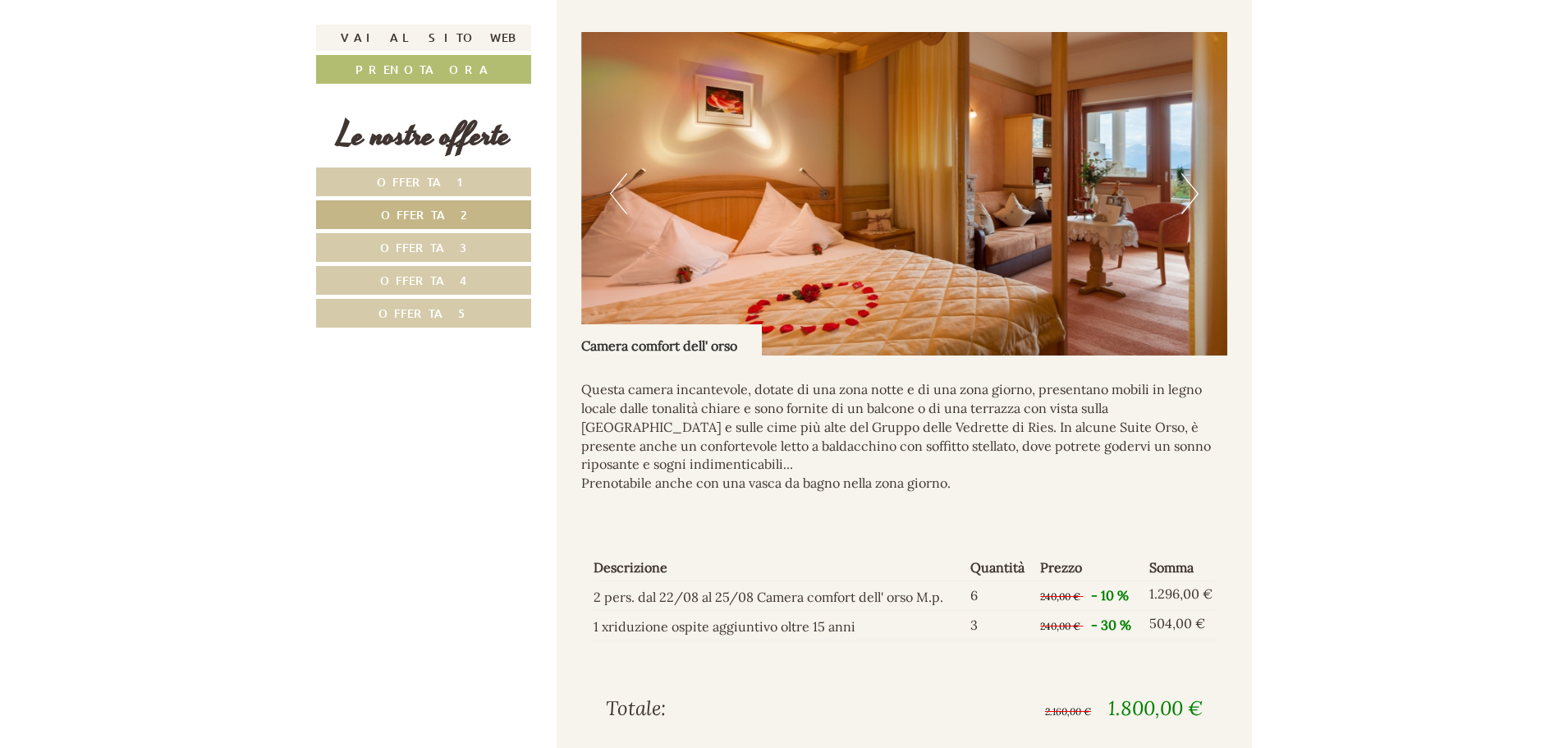
scroll to position [1262, 0]
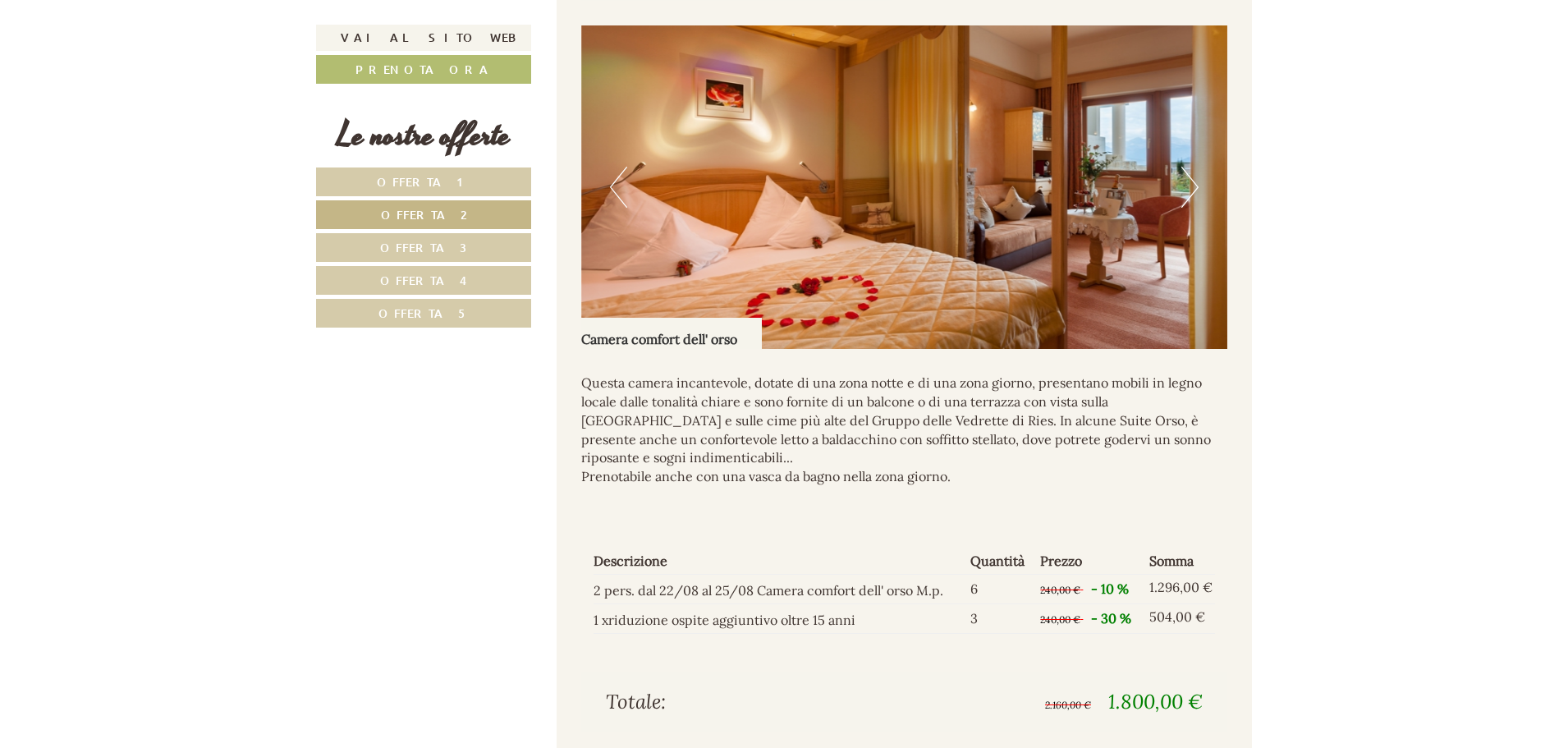
click at [460, 176] on link "Offerta 1" at bounding box center [424, 182] width 215 height 29
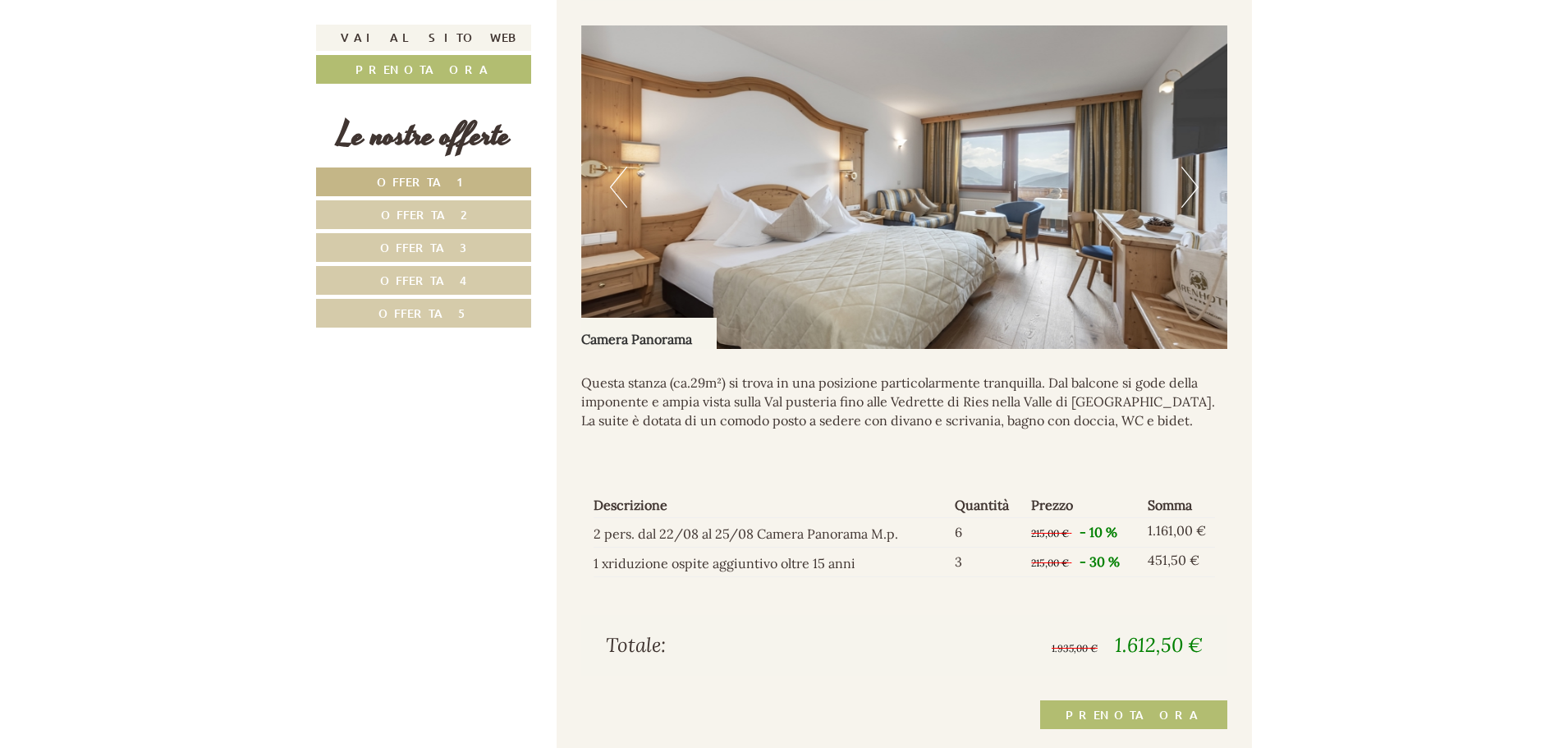
scroll to position [1015, 0]
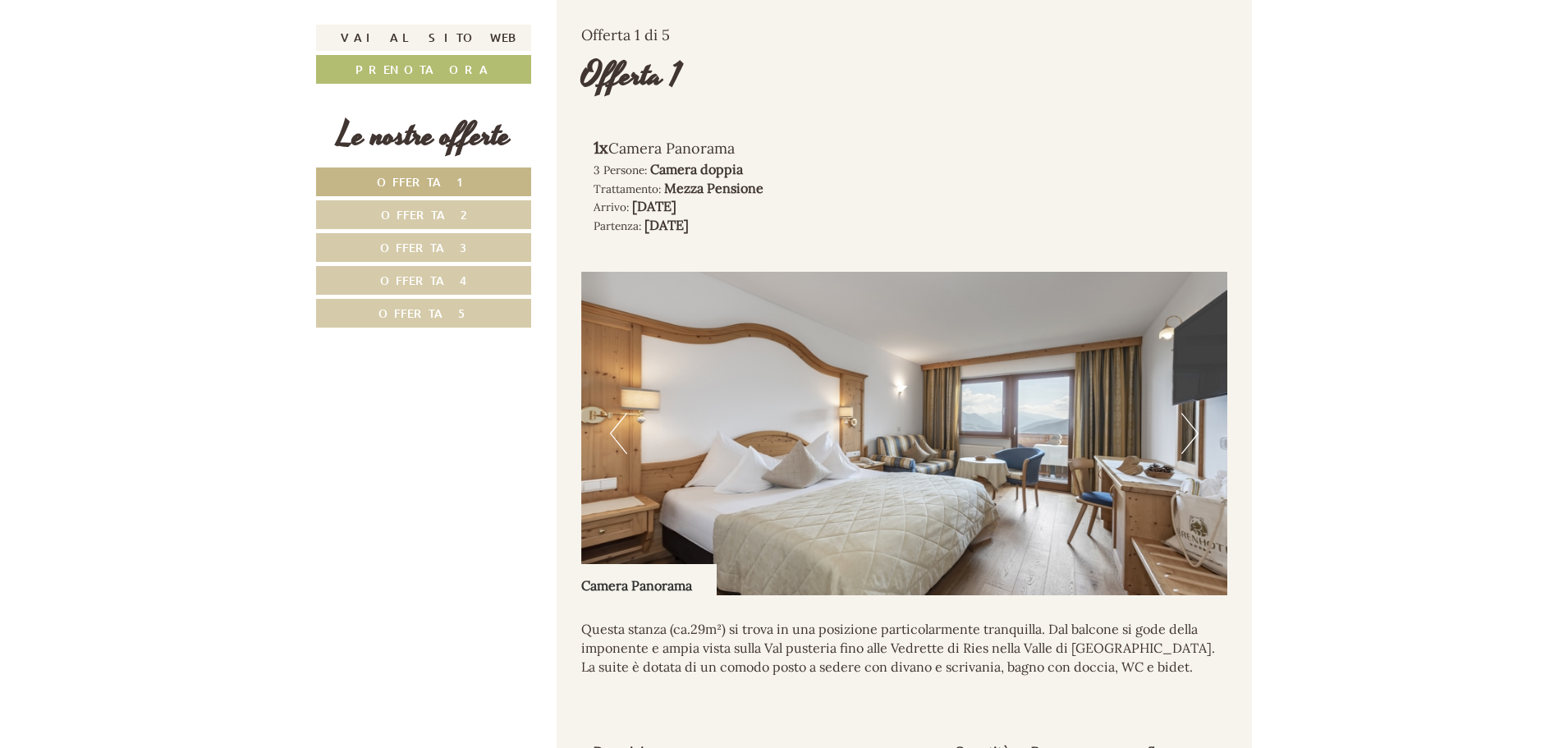
click at [1186, 432] on button "Next" at bounding box center [1190, 433] width 17 height 41
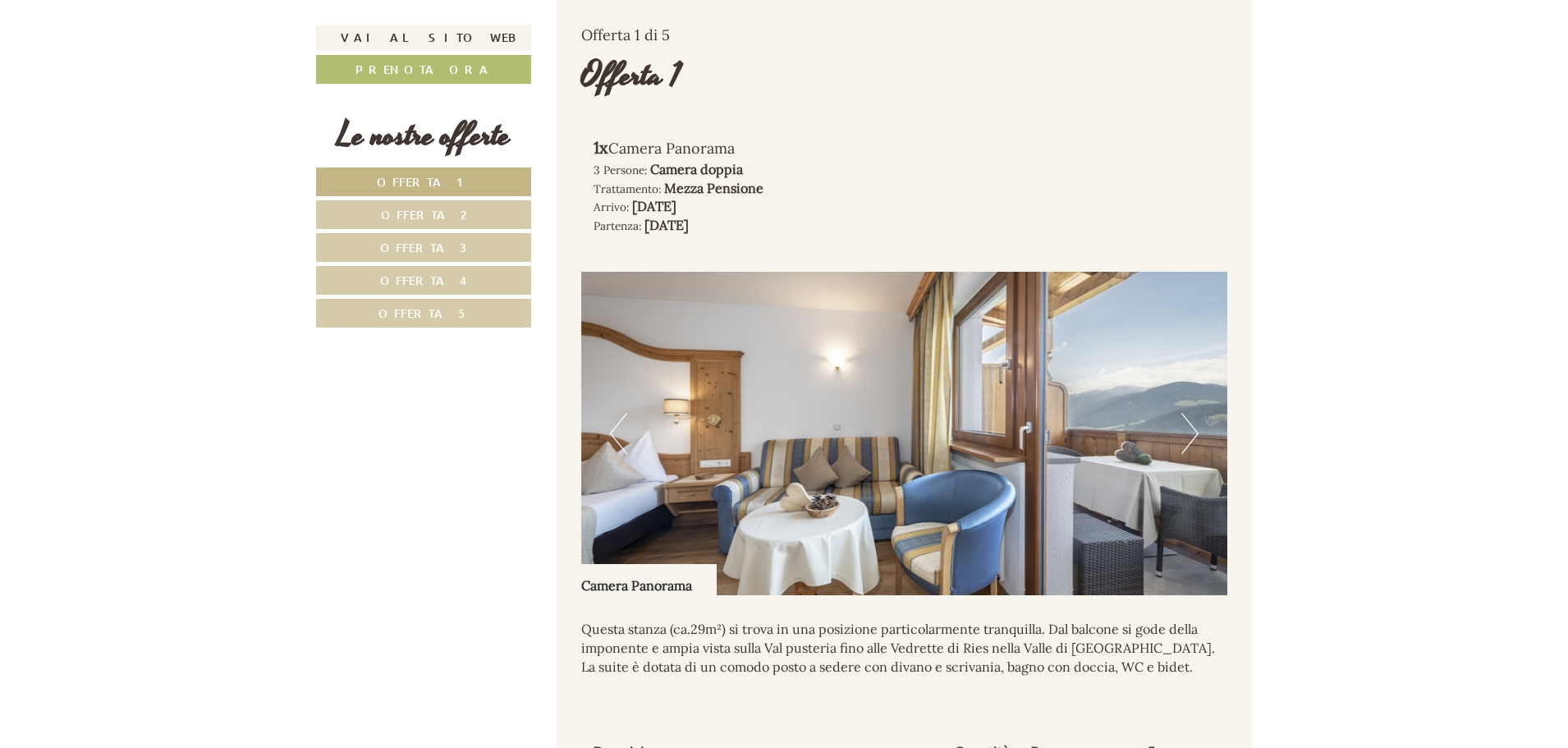
click at [1186, 432] on button "Next" at bounding box center [1190, 433] width 17 height 41
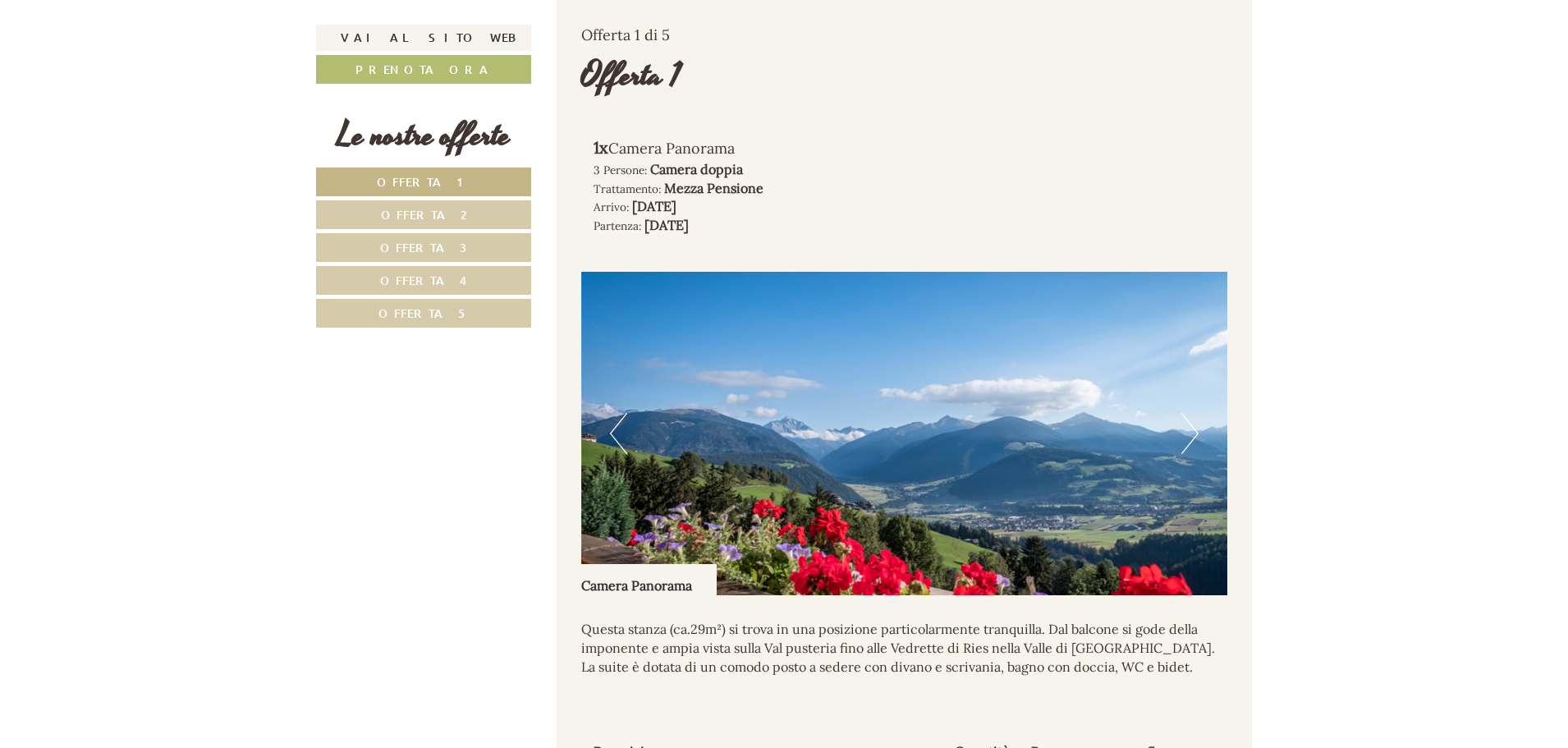
click at [1186, 432] on button "Next" at bounding box center [1190, 433] width 17 height 41
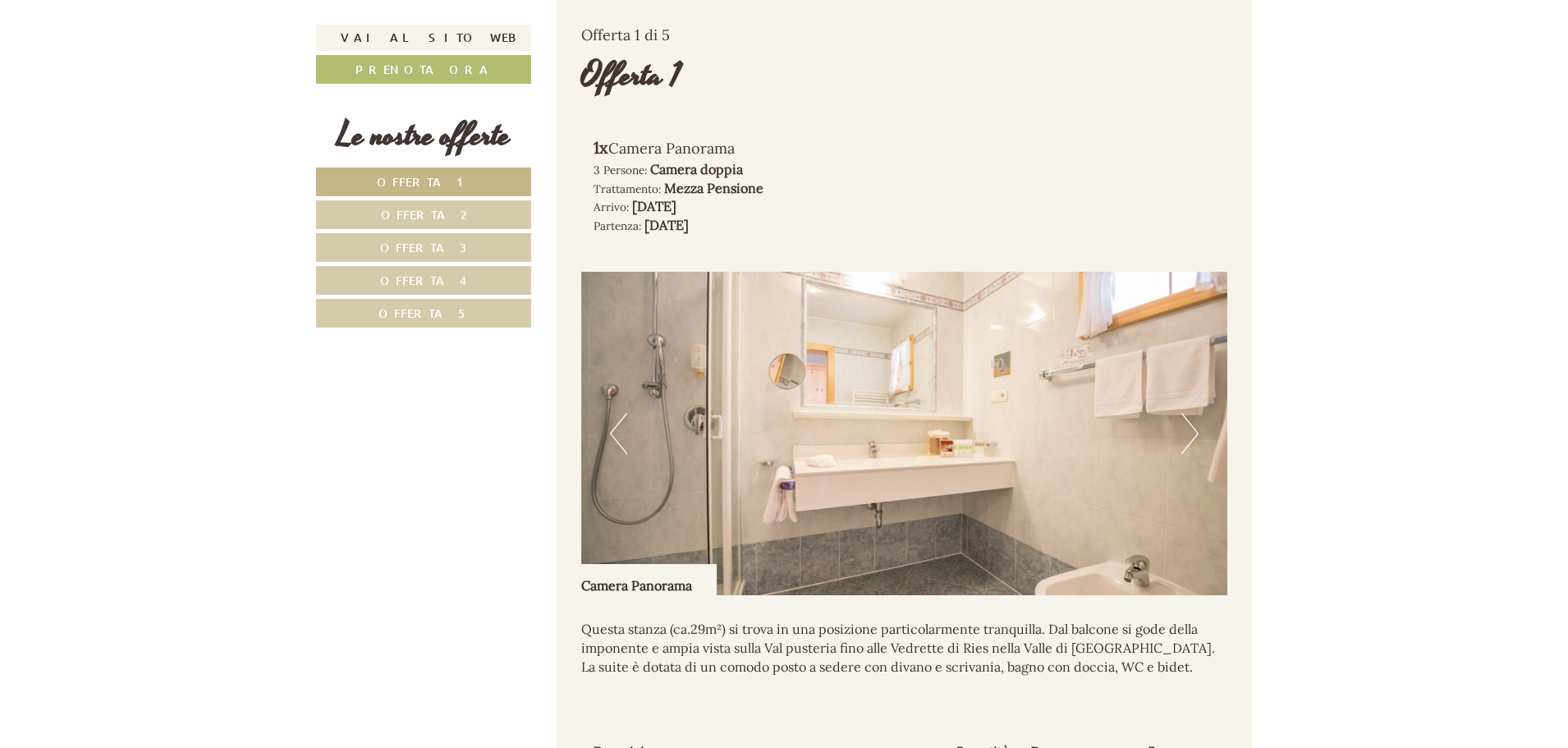
click at [1186, 432] on button "Next" at bounding box center [1190, 433] width 17 height 41
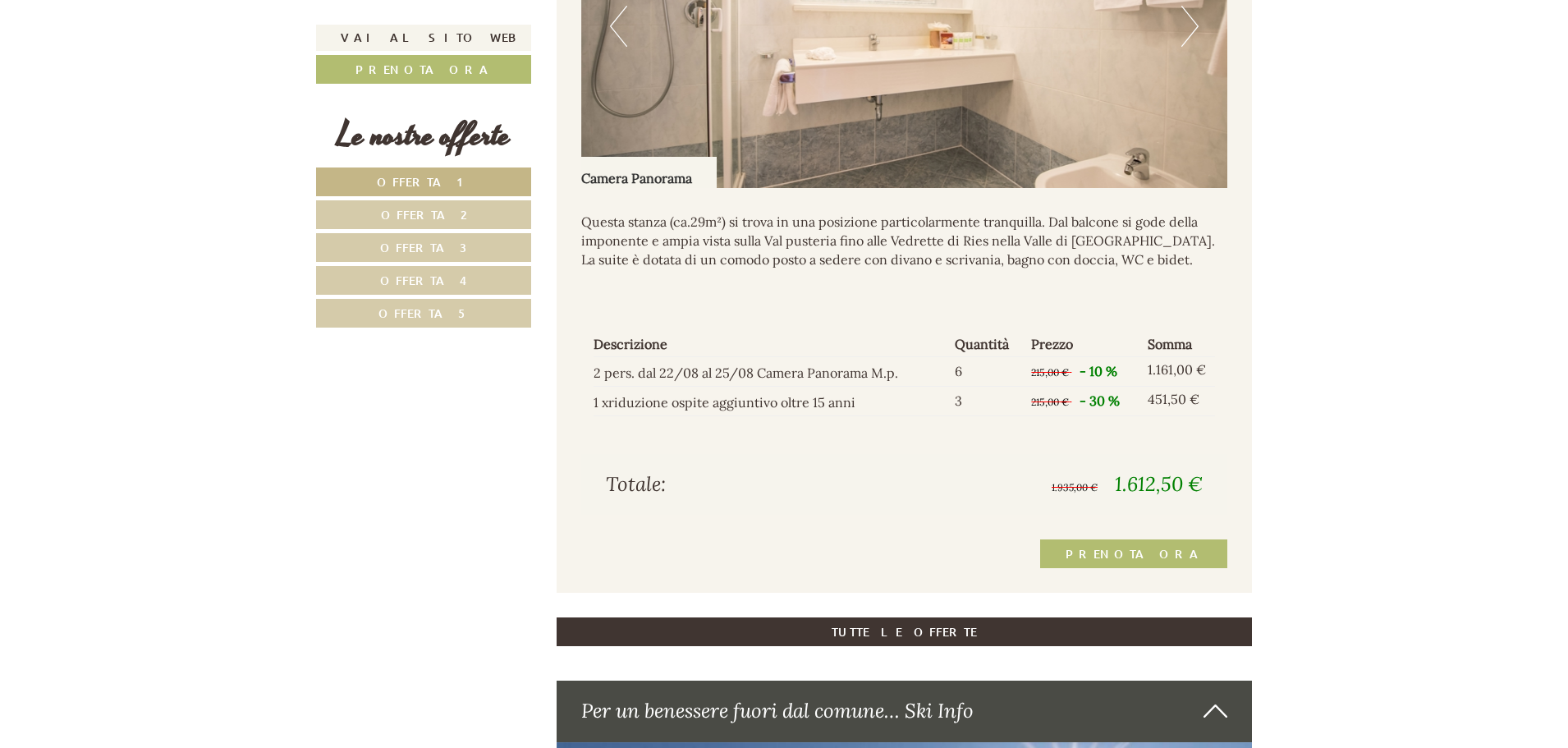
scroll to position [1426, 0]
